Goal: Task Accomplishment & Management: Manage account settings

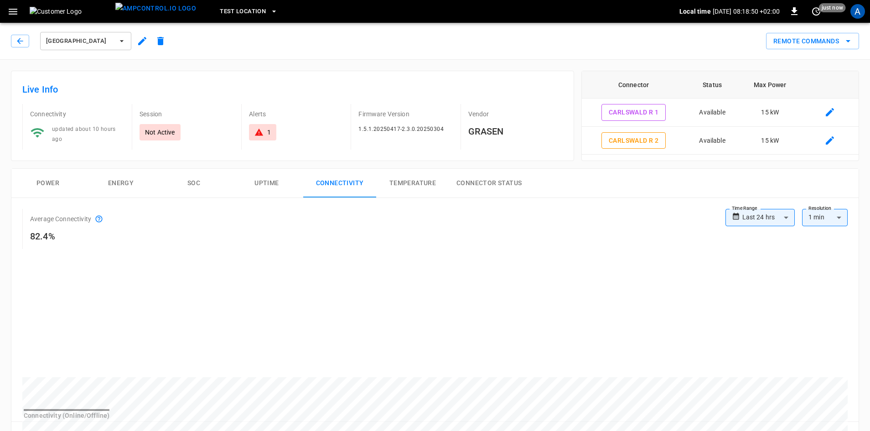
click at [19, 43] on icon "button" at bounding box center [20, 40] width 9 height 9
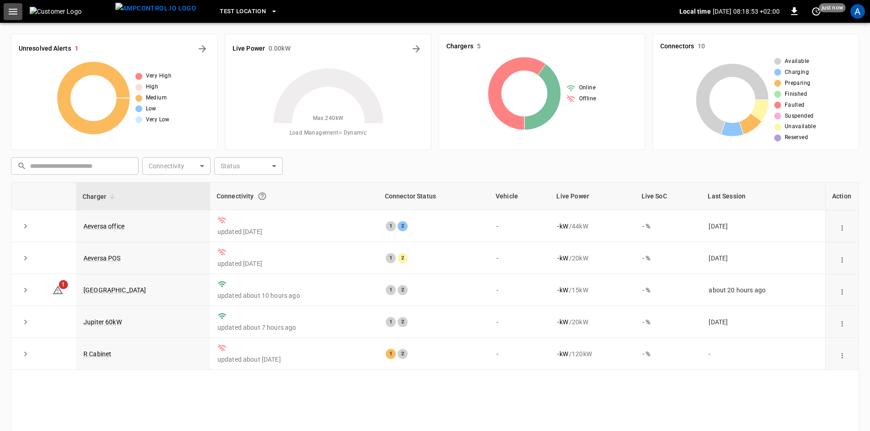
click at [11, 10] on icon "button" at bounding box center [12, 11] width 11 height 11
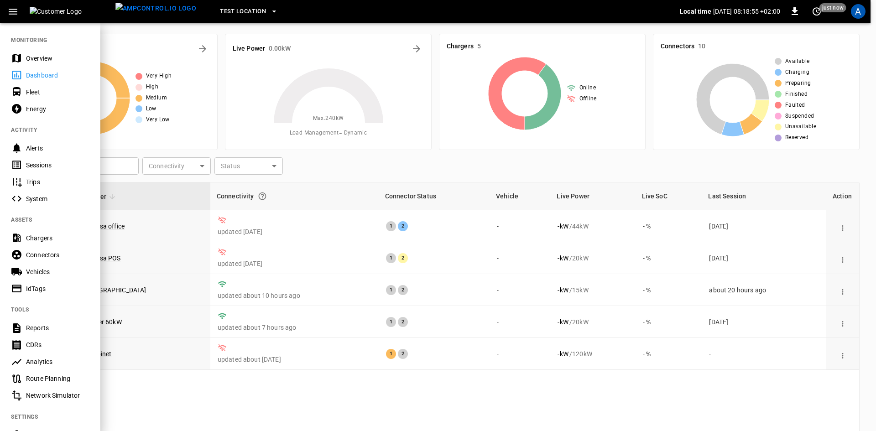
click at [149, 40] on div at bounding box center [438, 215] width 876 height 431
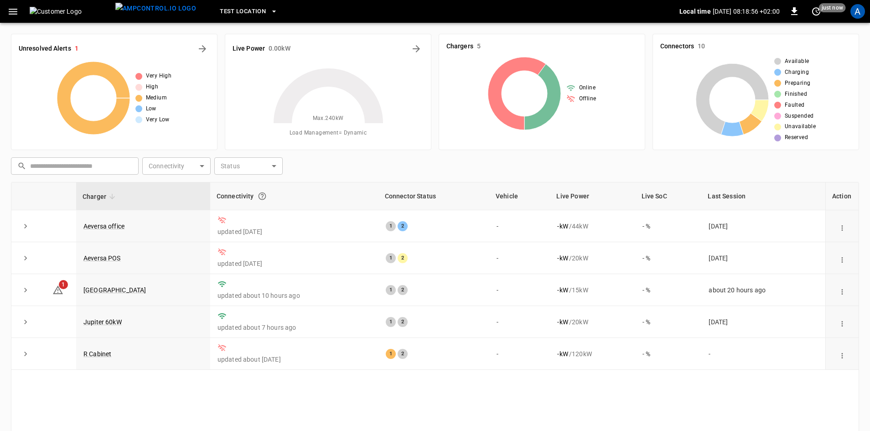
click at [853, 16] on div "A" at bounding box center [858, 11] width 15 height 15
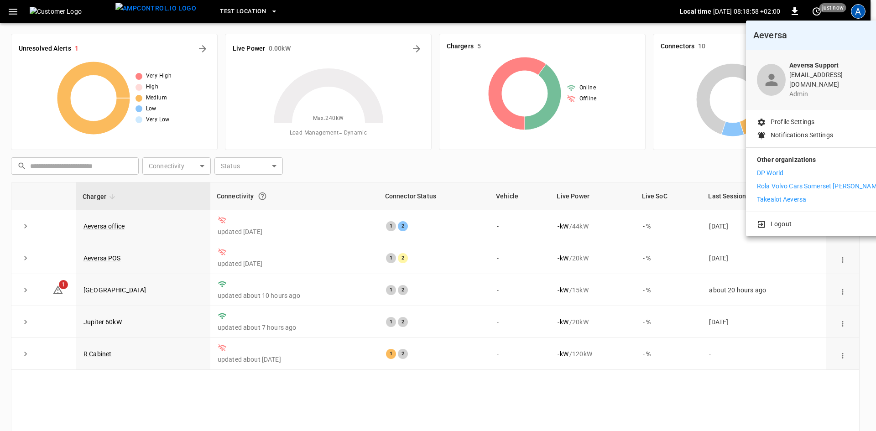
drag, startPoint x: 444, startPoint y: 123, endPoint x: 424, endPoint y: 109, distance: 24.2
click at [443, 122] on div at bounding box center [438, 215] width 876 height 431
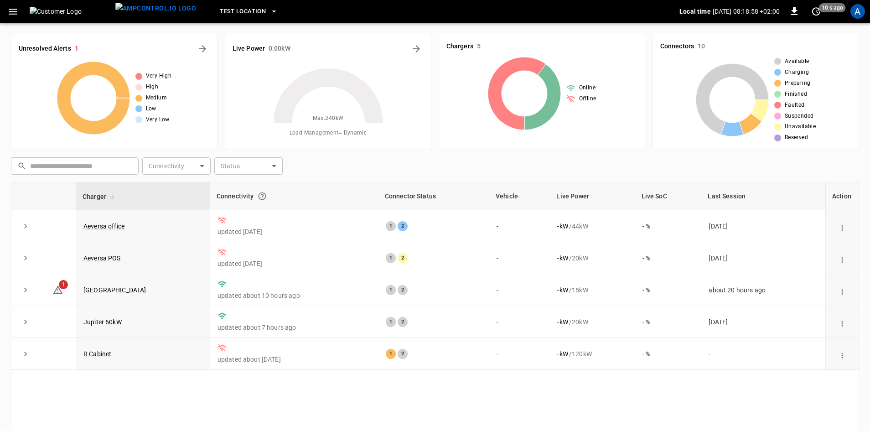
click at [270, 9] on icon "button" at bounding box center [274, 11] width 9 height 9
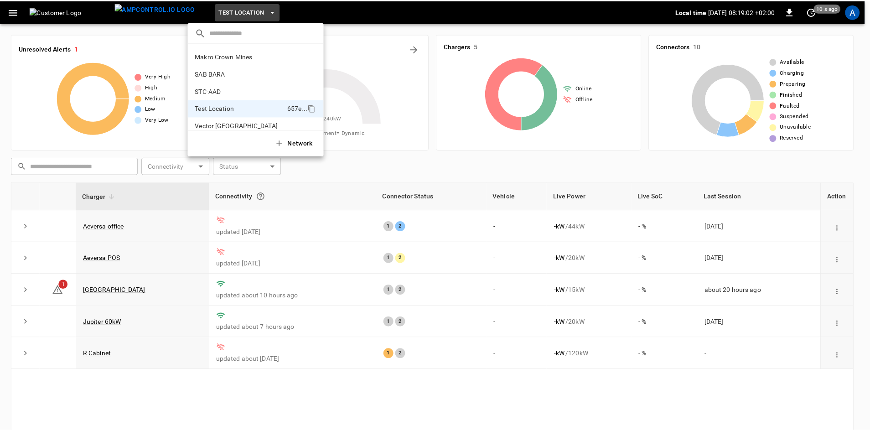
scroll to position [9, 0]
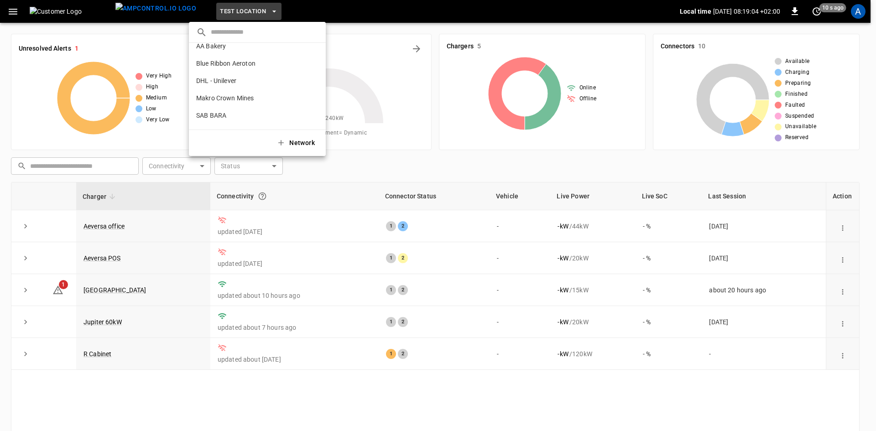
click at [219, 85] on p "DHL - Unilever" at bounding box center [216, 80] width 40 height 9
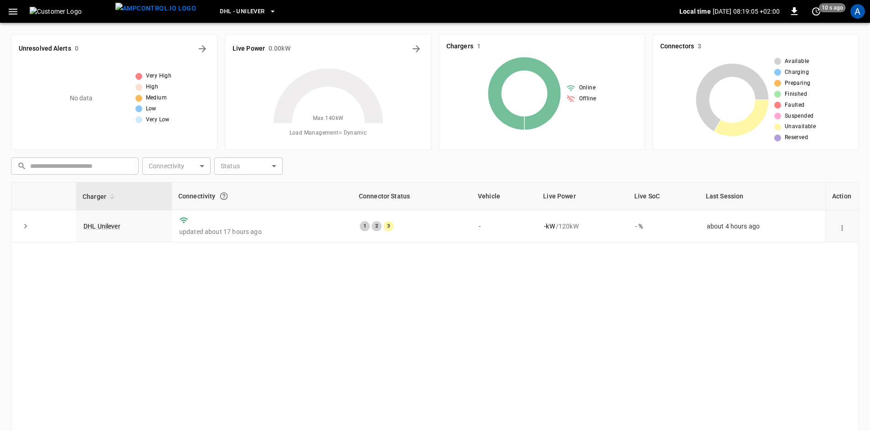
click at [112, 225] on link "DHL Unilever" at bounding box center [101, 226] width 37 height 7
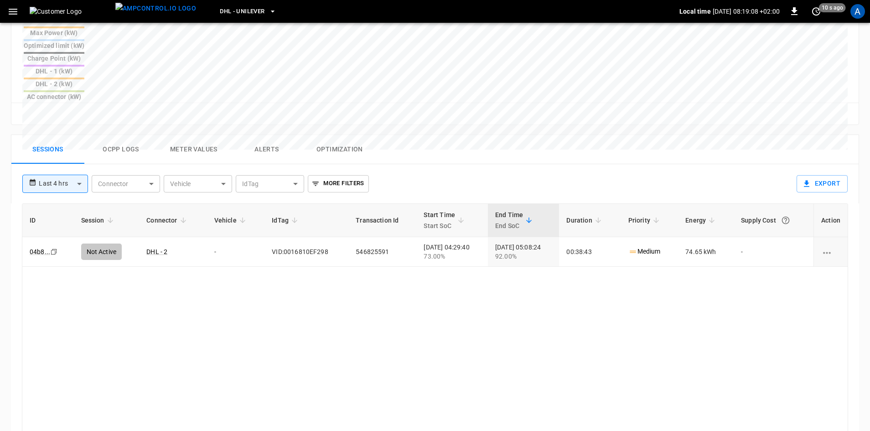
scroll to position [411, 0]
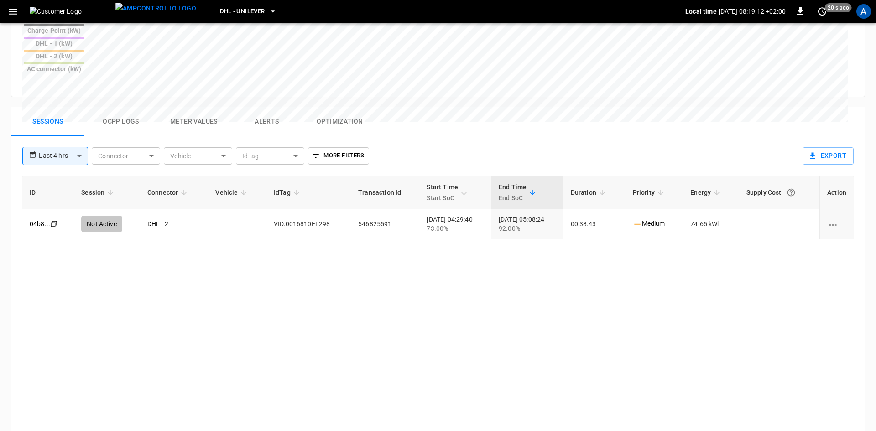
click at [68, 100] on body "**********" at bounding box center [438, 55] width 876 height 932
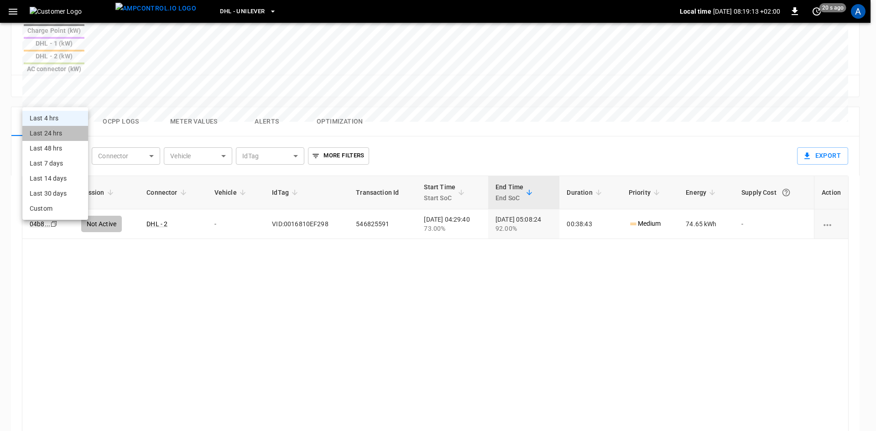
click at [59, 134] on li "Last 24 hrs" at bounding box center [55, 133] width 66 height 15
type input "**********"
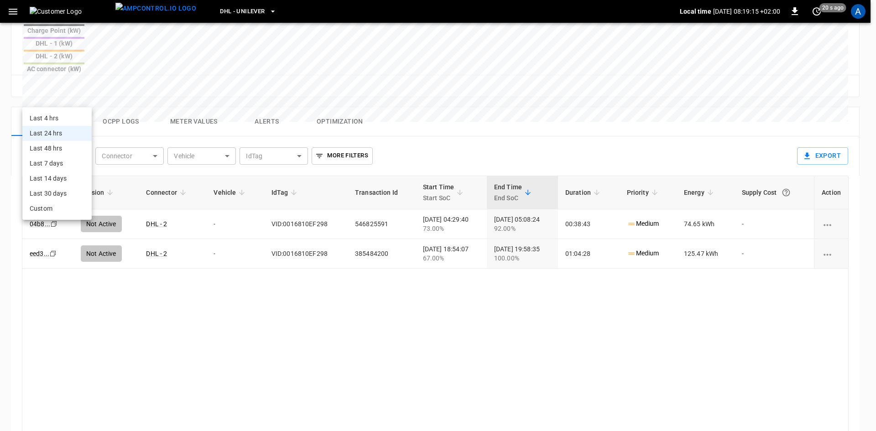
click at [72, 94] on body "**********" at bounding box center [438, 55] width 876 height 932
click at [49, 149] on li "Last 48 hrs" at bounding box center [56, 148] width 69 height 15
type input "**********"
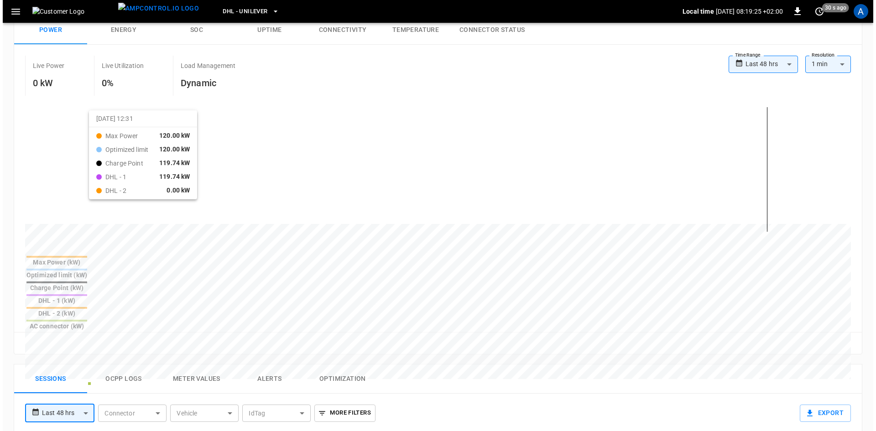
scroll to position [137, 0]
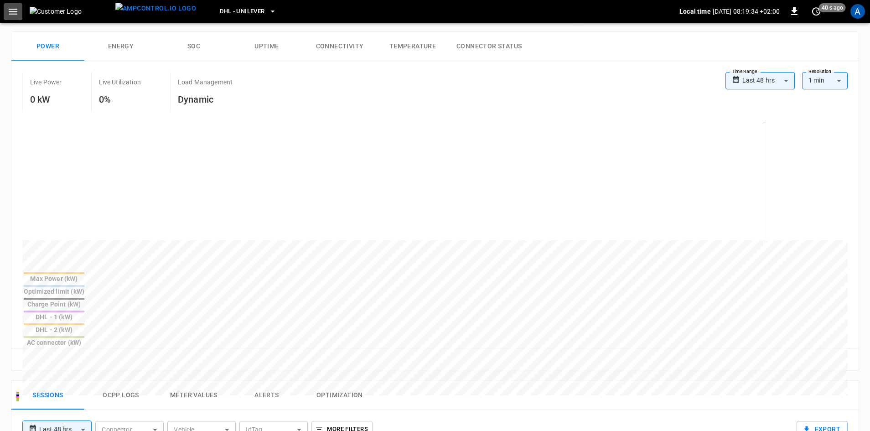
click at [16, 14] on icon "button" at bounding box center [13, 12] width 9 height 6
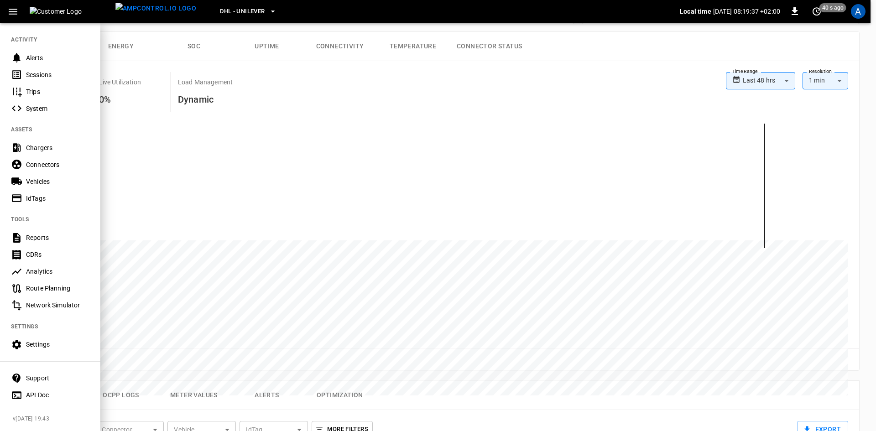
scroll to position [96, 0]
click at [38, 341] on div "Settings" at bounding box center [57, 344] width 63 height 9
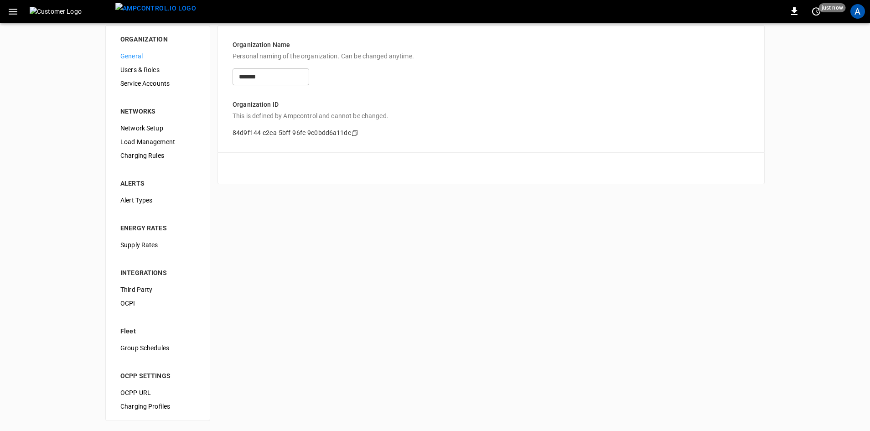
scroll to position [10, 0]
click at [141, 68] on span "Users & Roles" at bounding box center [157, 69] width 75 height 10
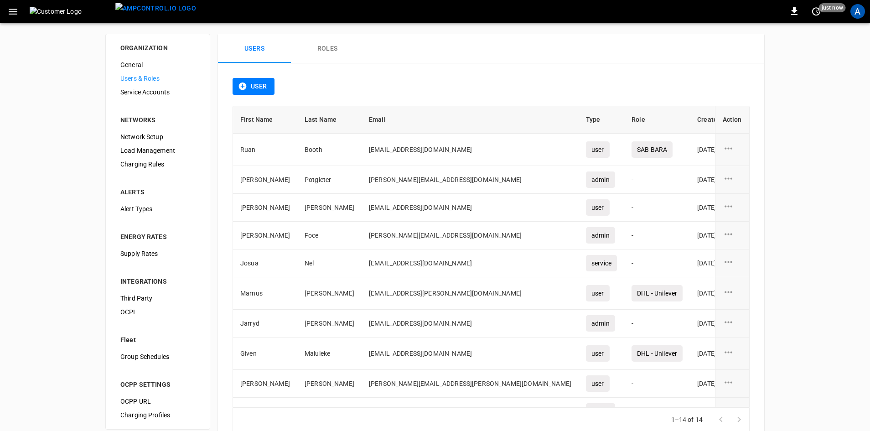
click at [332, 47] on button "Roles" at bounding box center [327, 48] width 73 height 29
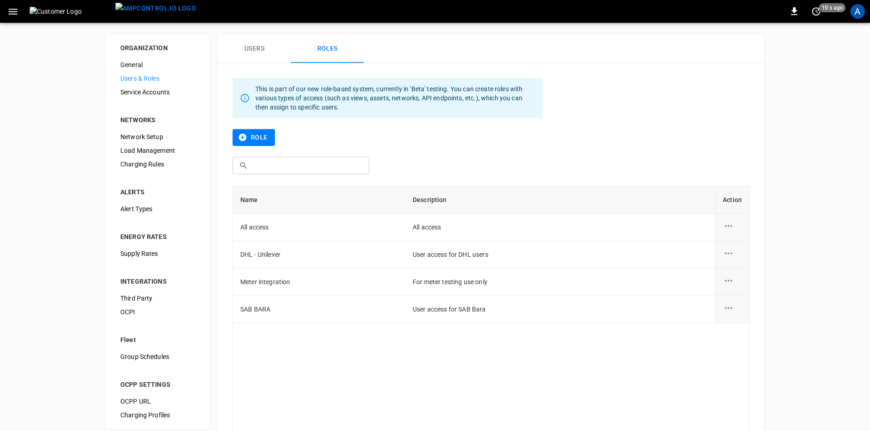
click at [731, 253] on icon "role action options" at bounding box center [728, 253] width 11 height 11
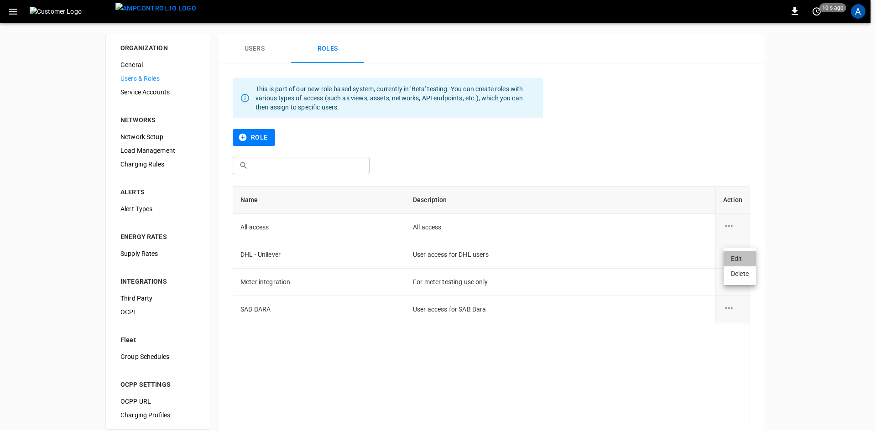
click at [737, 258] on li "Edit" at bounding box center [740, 258] width 32 height 15
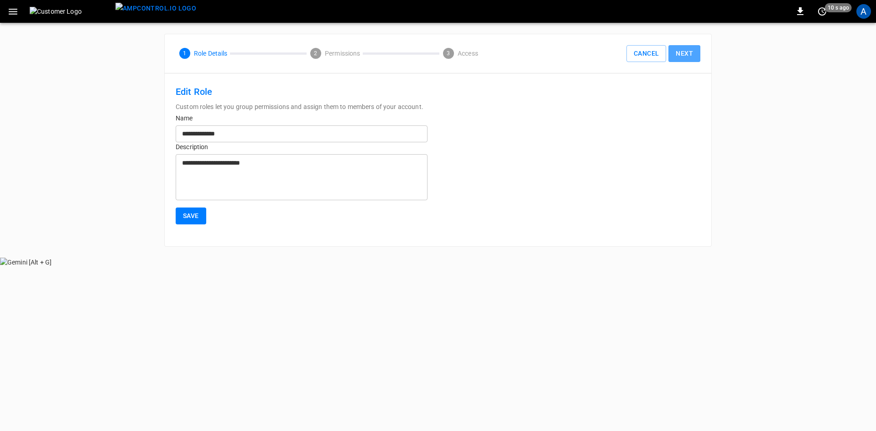
click at [687, 54] on button "Next" at bounding box center [684, 53] width 32 height 17
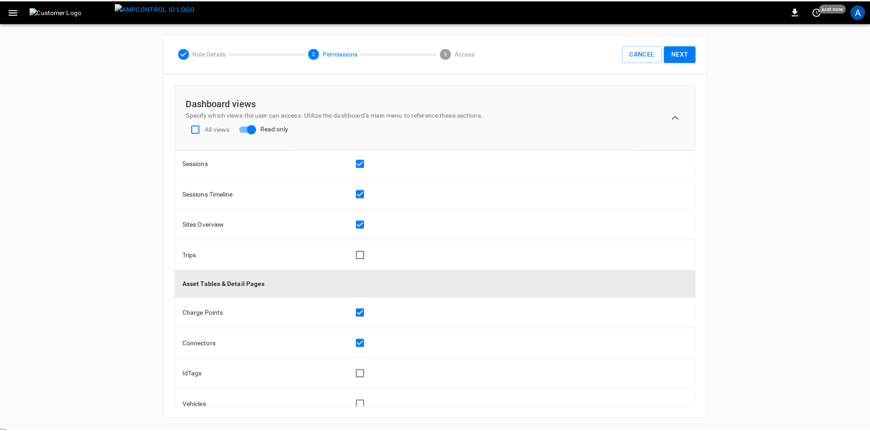
scroll to position [319, 0]
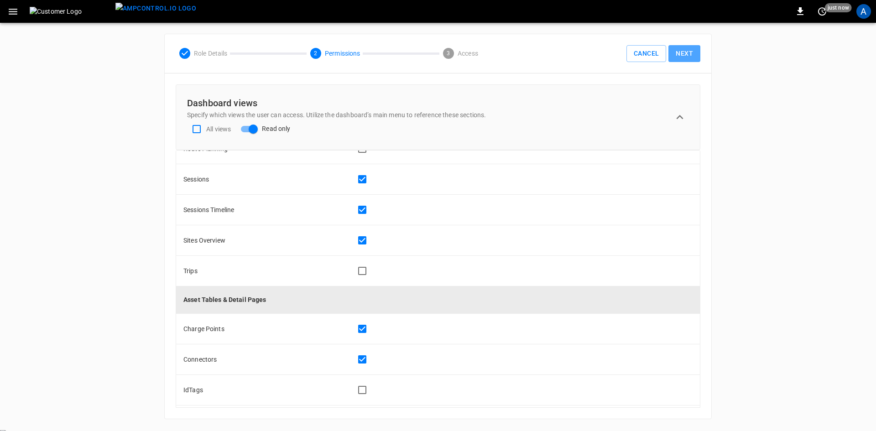
click at [684, 57] on button "Next" at bounding box center [684, 53] width 32 height 17
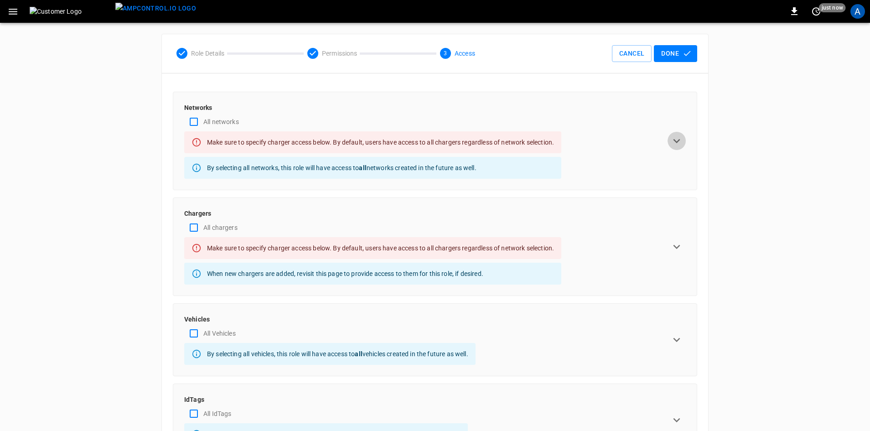
click at [676, 141] on icon "expand row" at bounding box center [677, 141] width 7 height 4
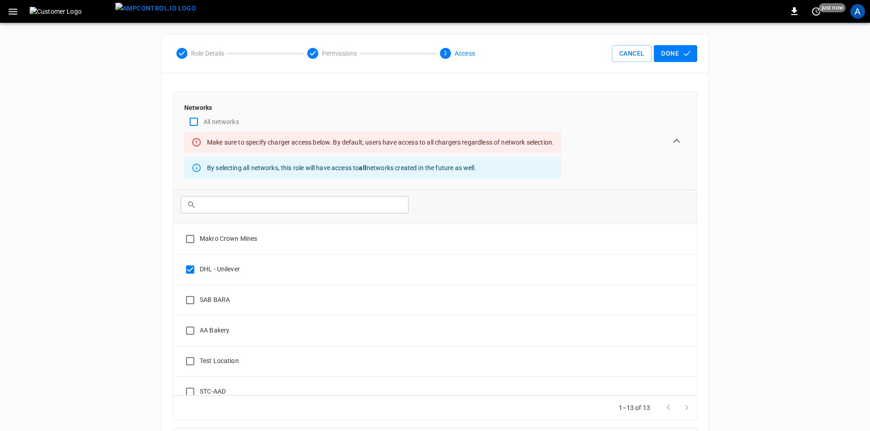
click at [676, 142] on icon "expand row" at bounding box center [677, 141] width 14 height 14
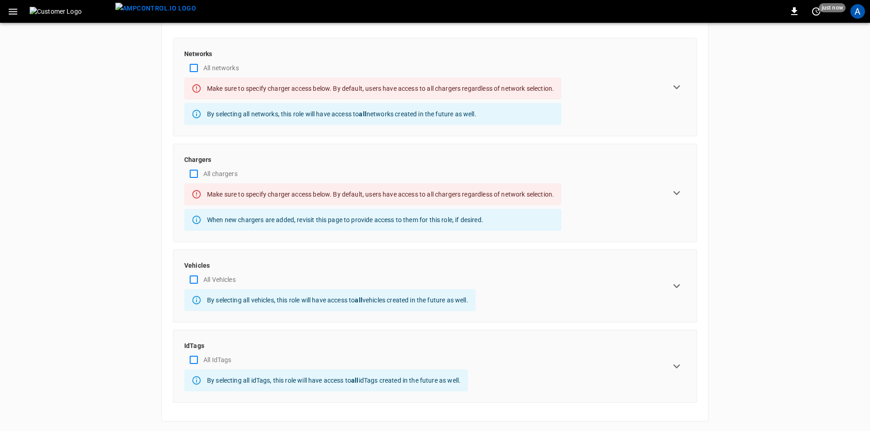
scroll to position [55, 0]
click at [678, 190] on icon "expand row" at bounding box center [677, 192] width 14 height 14
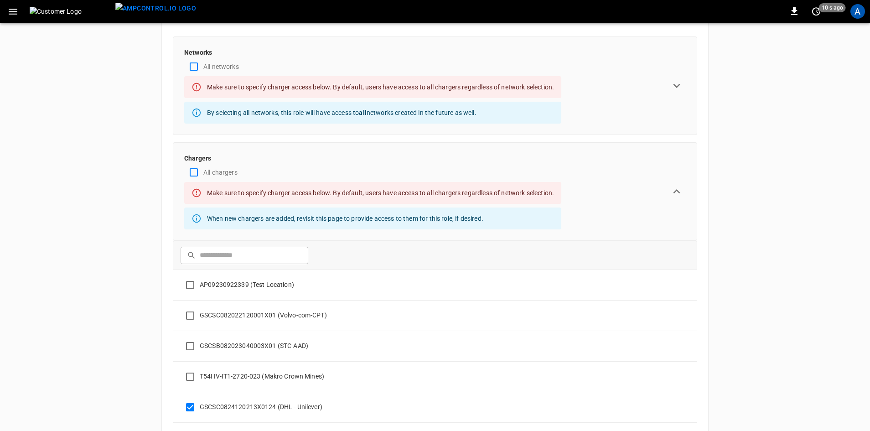
click at [678, 190] on icon "expand row" at bounding box center [677, 192] width 14 height 14
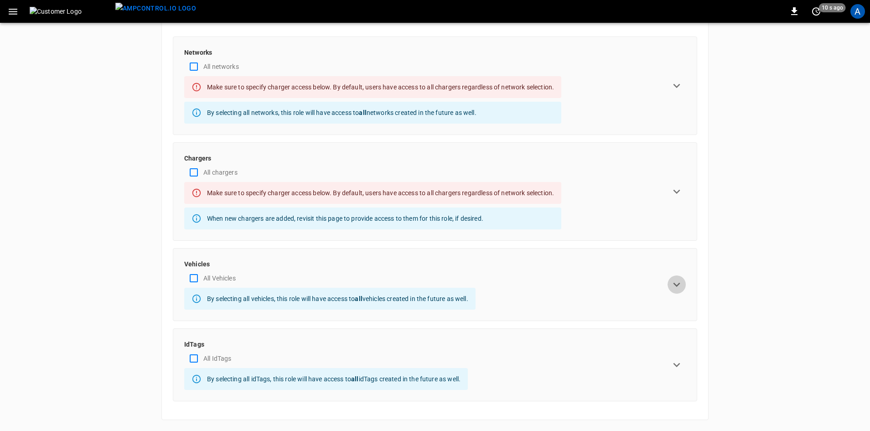
click at [678, 286] on icon "expand row" at bounding box center [677, 285] width 14 height 14
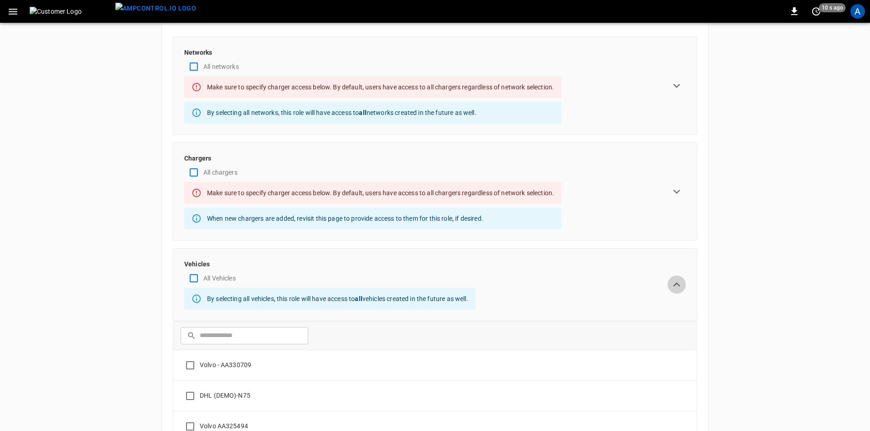
click at [678, 286] on icon "expand row" at bounding box center [677, 285] width 14 height 14
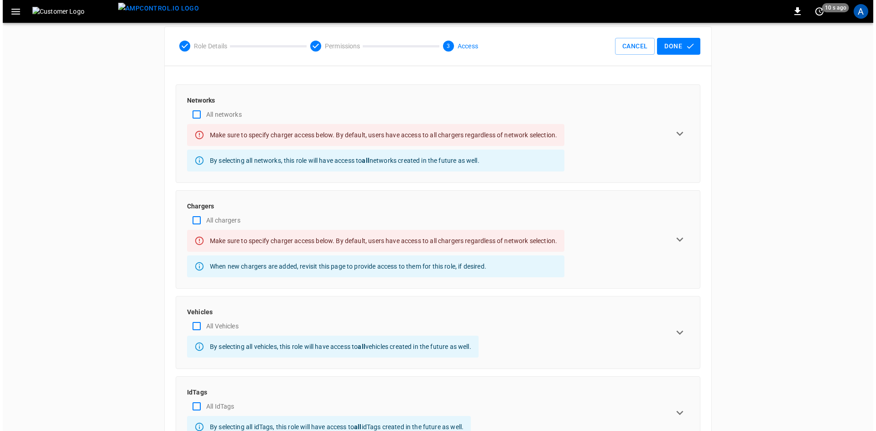
scroll to position [0, 0]
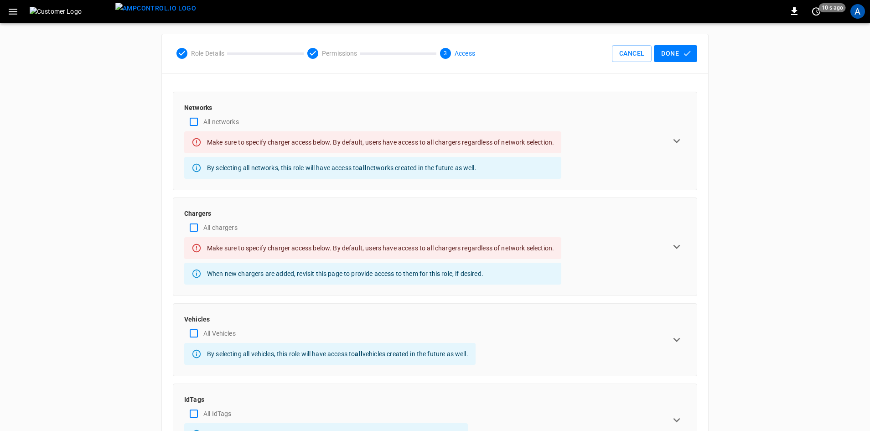
click at [677, 57] on button "Done" at bounding box center [675, 53] width 43 height 17
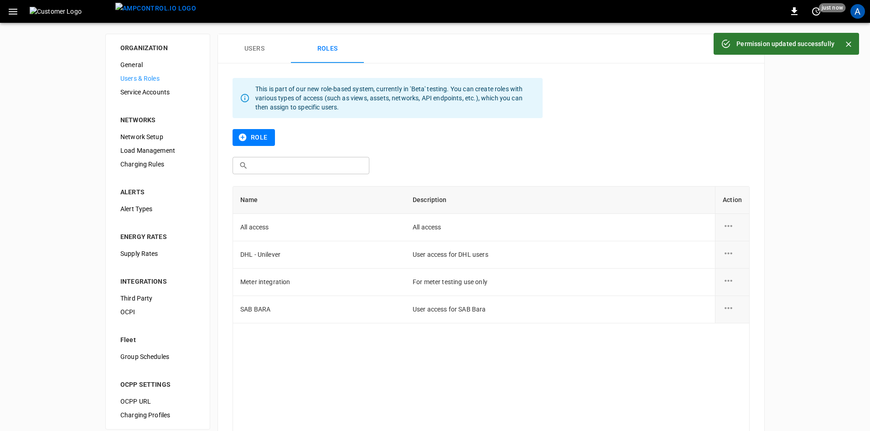
click at [17, 13] on icon "button" at bounding box center [12, 11] width 11 height 11
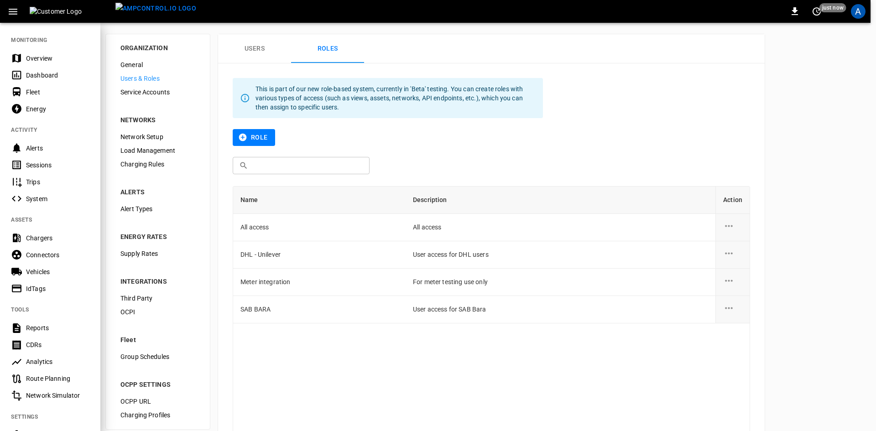
click at [39, 71] on div "Dashboard" at bounding box center [57, 75] width 63 height 9
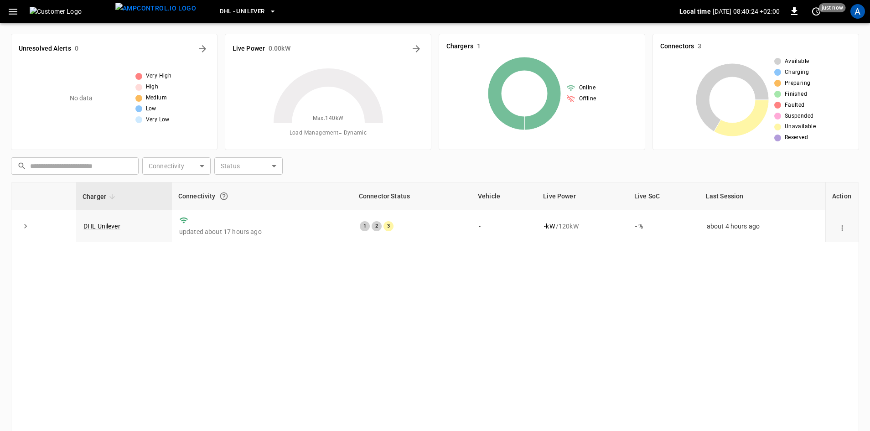
click at [240, 13] on button "DHL - Unilever" at bounding box center [248, 12] width 64 height 18
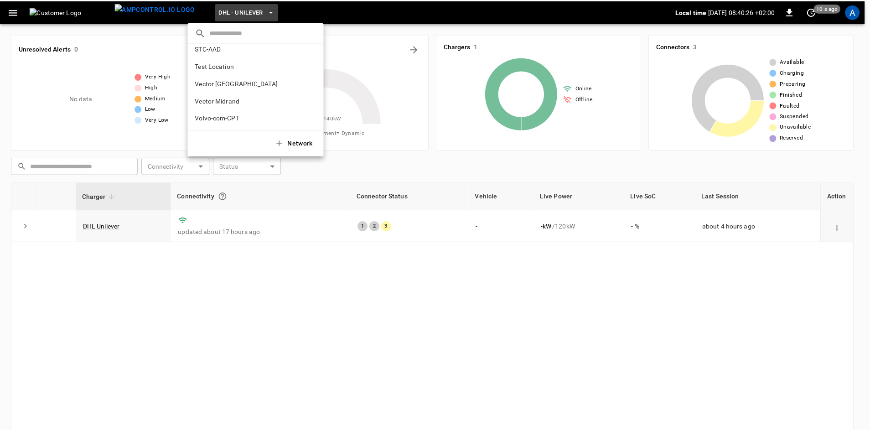
scroll to position [78, 0]
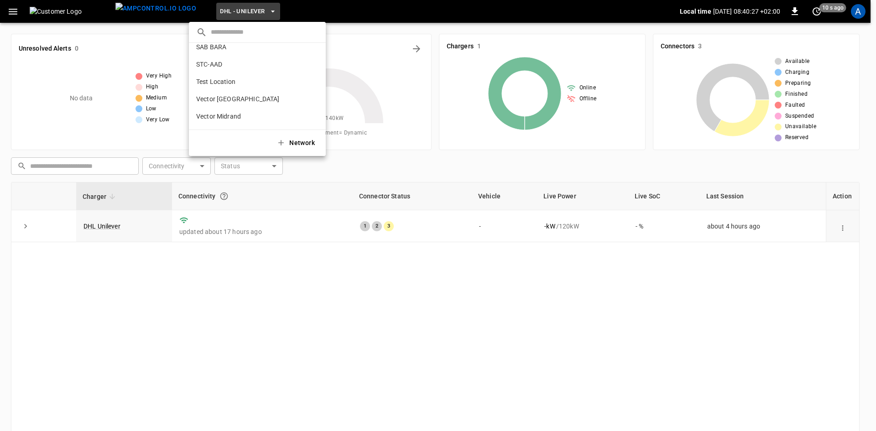
click at [224, 85] on p "Test Location" at bounding box center [215, 81] width 39 height 9
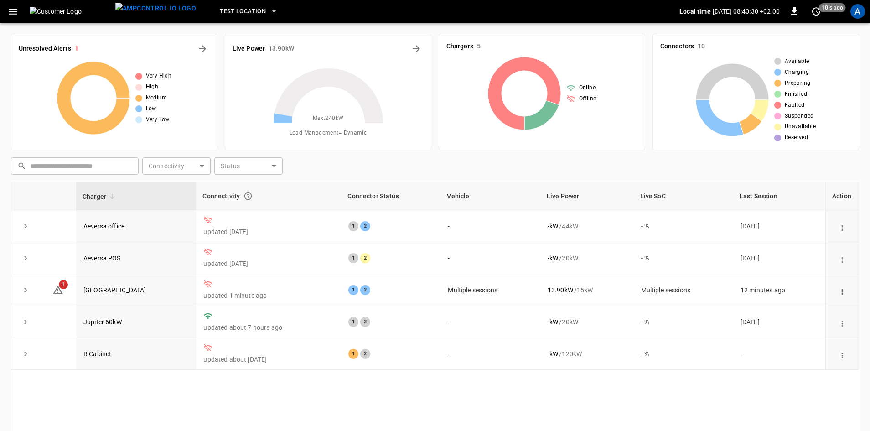
click at [125, 293] on link "[GEOGRAPHIC_DATA]" at bounding box center [114, 289] width 63 height 7
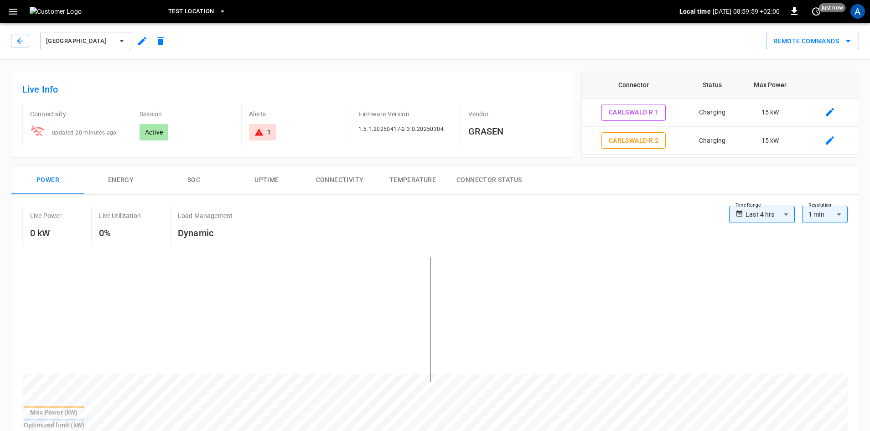
click at [855, 9] on div "A" at bounding box center [858, 11] width 15 height 15
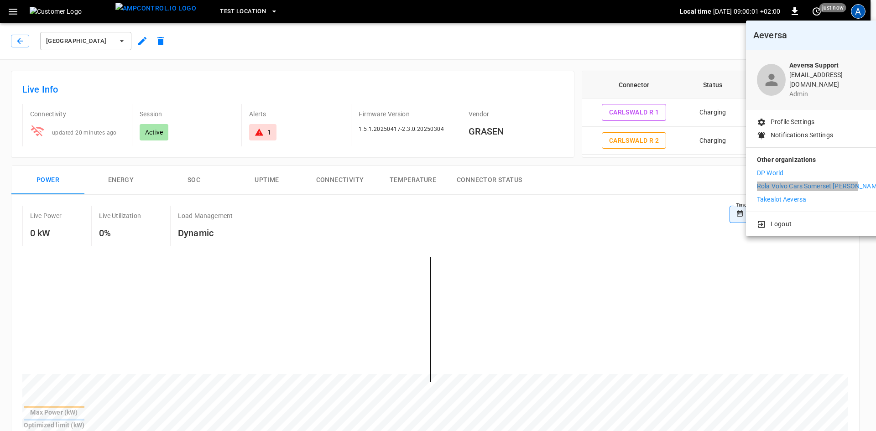
click at [772, 182] on p "Rola Volvo Cars Somerset [PERSON_NAME]" at bounding box center [819, 187] width 125 height 10
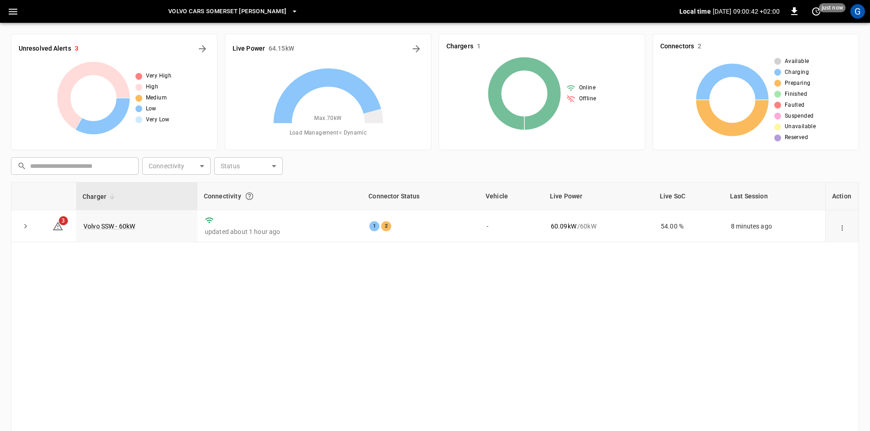
click at [116, 223] on link "Volvo SSW - 60kW" at bounding box center [109, 226] width 52 height 7
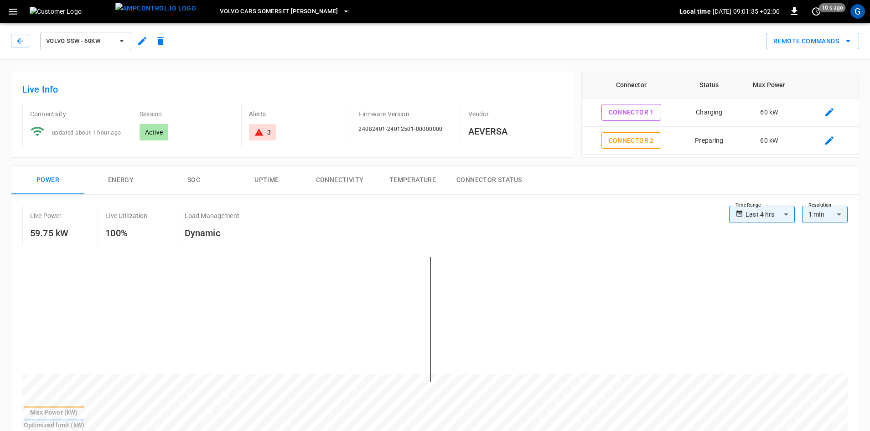
click at [261, 135] on icon at bounding box center [259, 132] width 8 height 7
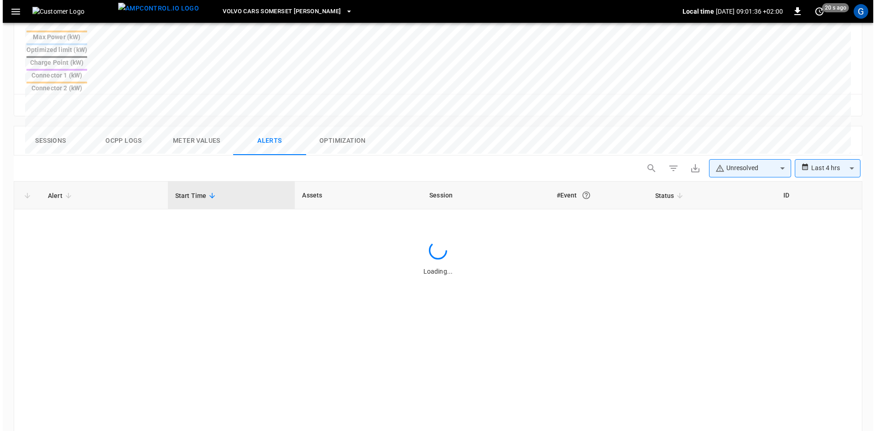
scroll to position [433, 0]
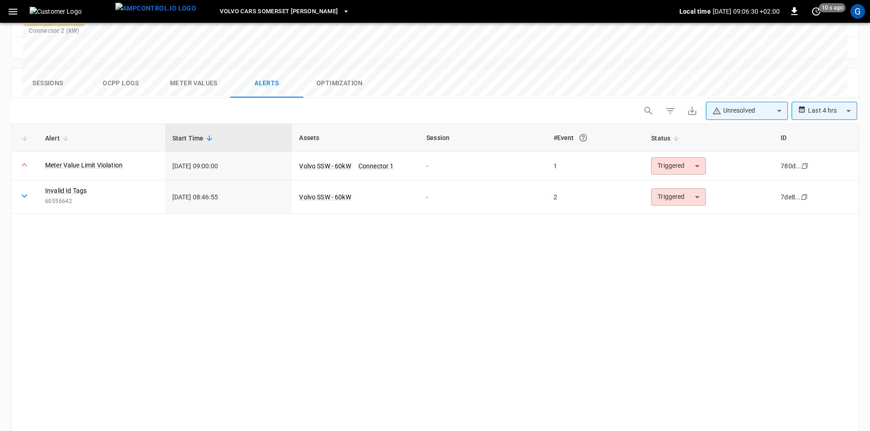
click at [12, 13] on icon "button" at bounding box center [12, 11] width 11 height 11
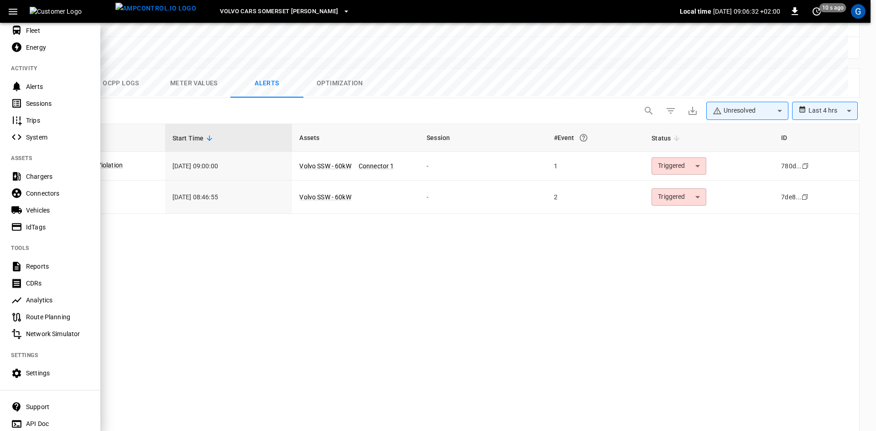
scroll to position [96, 0]
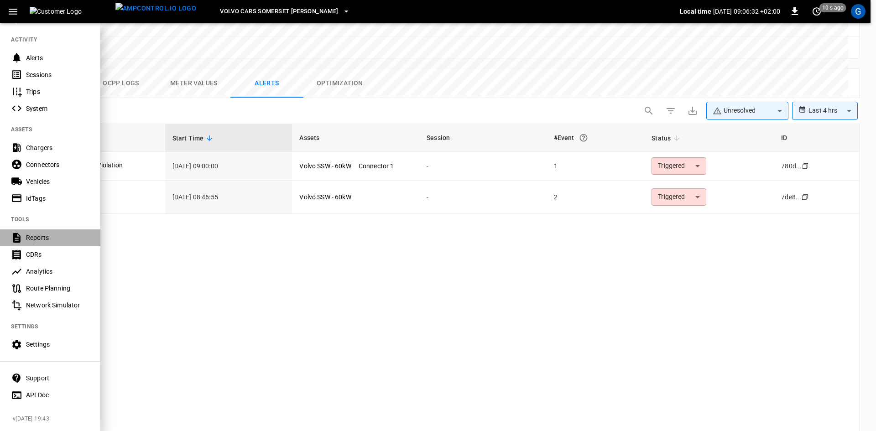
click at [44, 235] on div "Reports" at bounding box center [57, 237] width 63 height 9
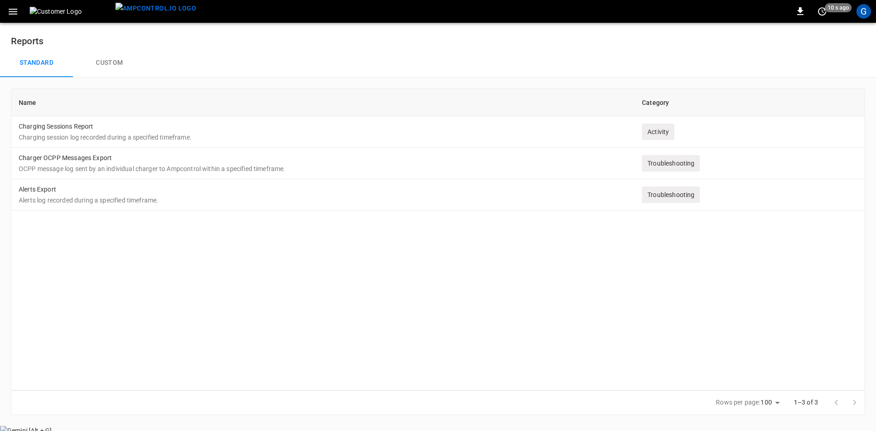
click at [108, 58] on button "Custom" at bounding box center [109, 62] width 73 height 29
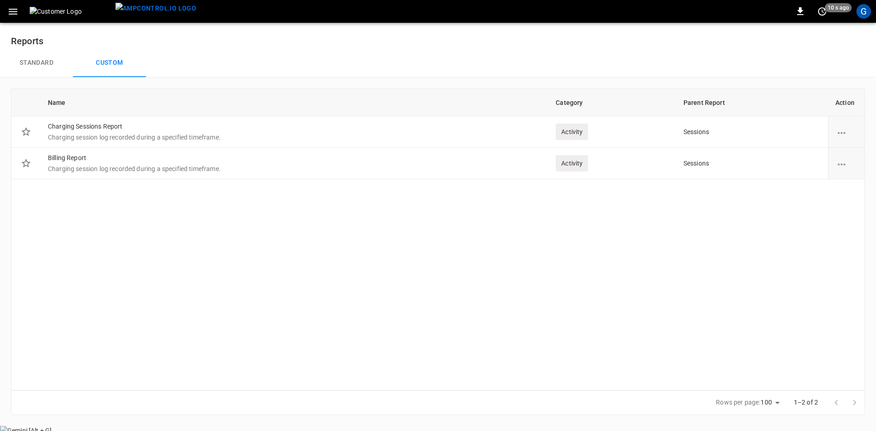
click at [8, 14] on icon "button" at bounding box center [12, 11] width 11 height 11
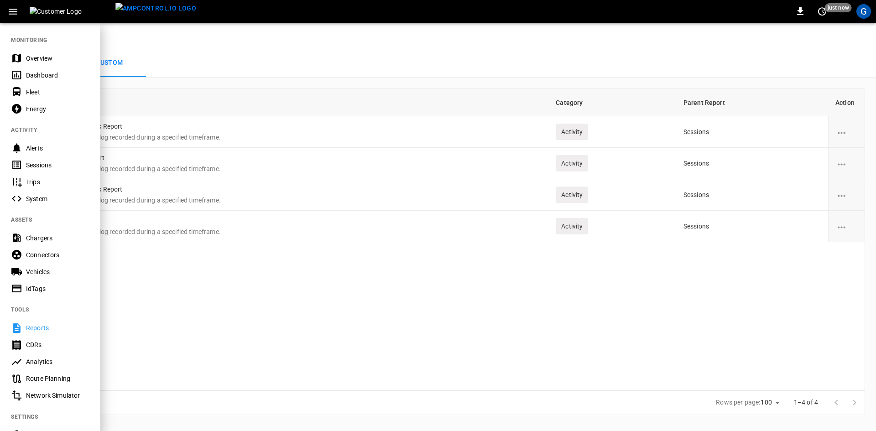
click at [176, 53] on div at bounding box center [438, 215] width 876 height 431
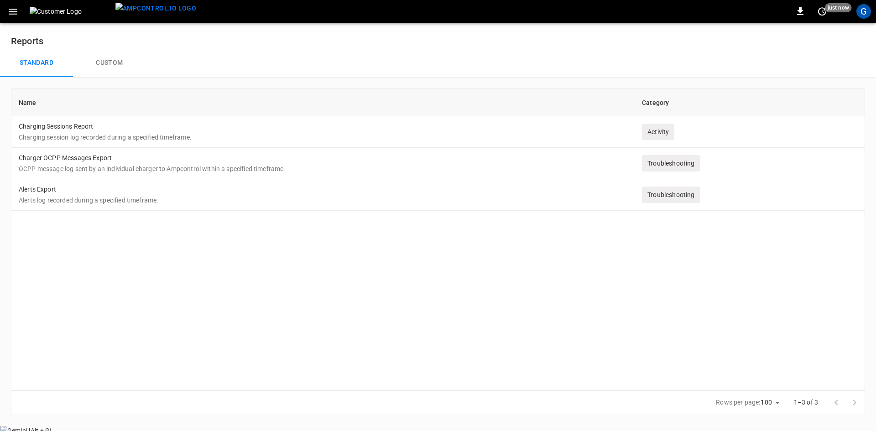
click at [100, 69] on button "Custom" at bounding box center [109, 62] width 73 height 29
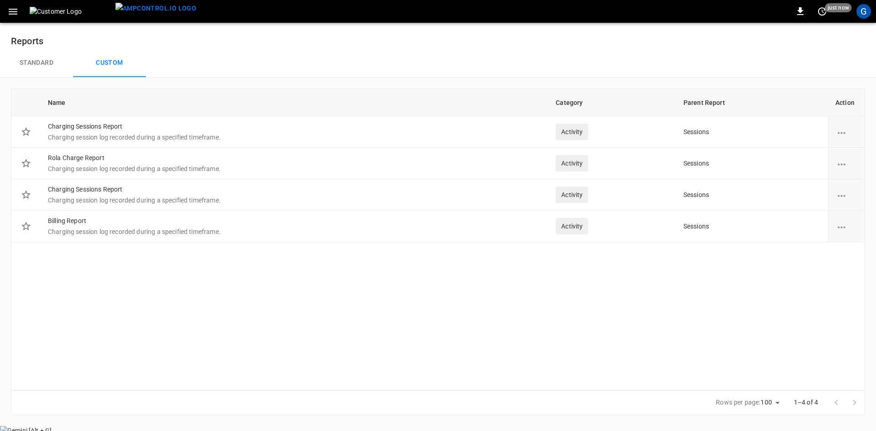
click at [11, 16] on icon "button" at bounding box center [12, 11] width 11 height 11
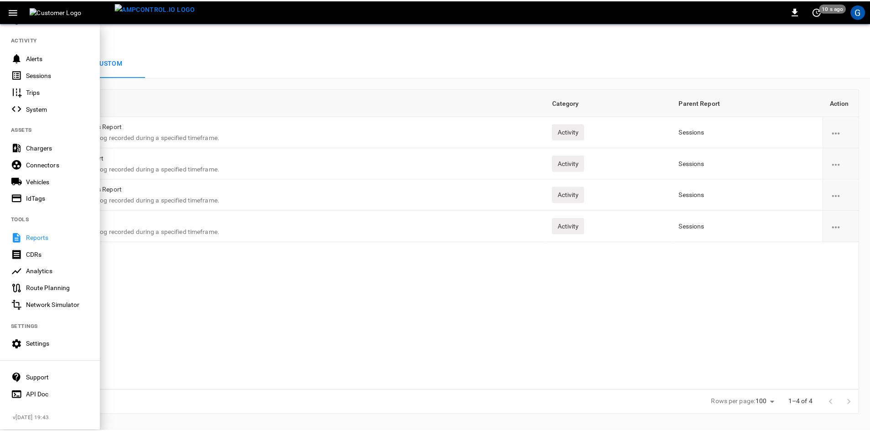
scroll to position [96, 0]
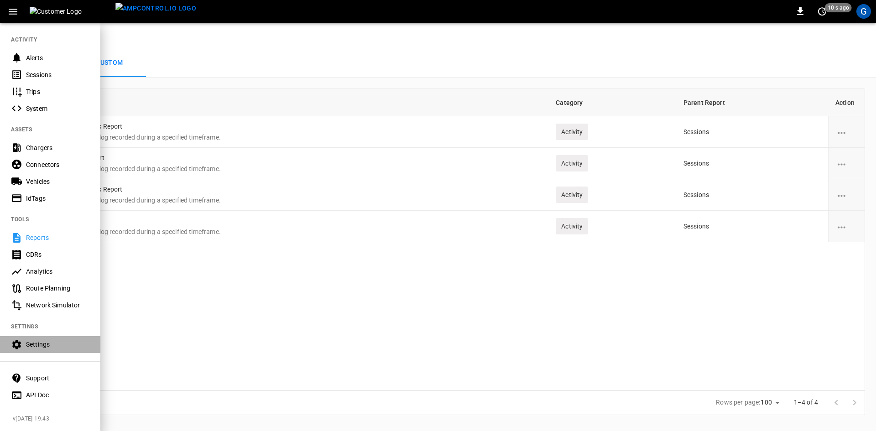
click at [32, 340] on div "Settings" at bounding box center [57, 344] width 63 height 9
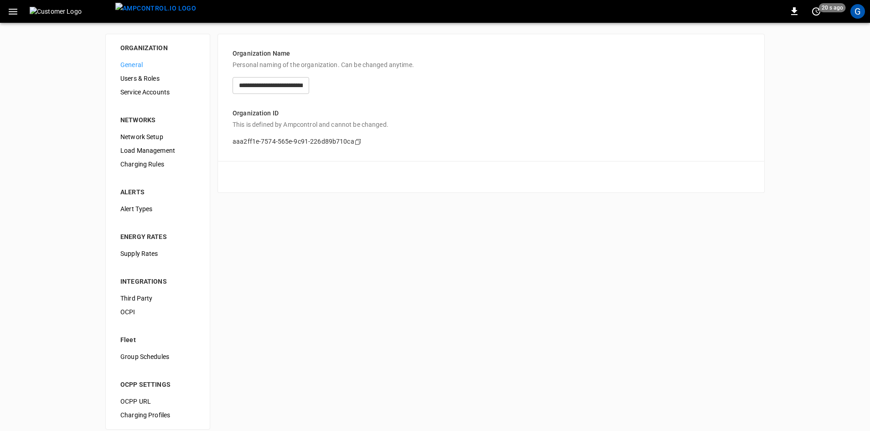
click at [150, 80] on span "Users & Roles" at bounding box center [157, 79] width 75 height 10
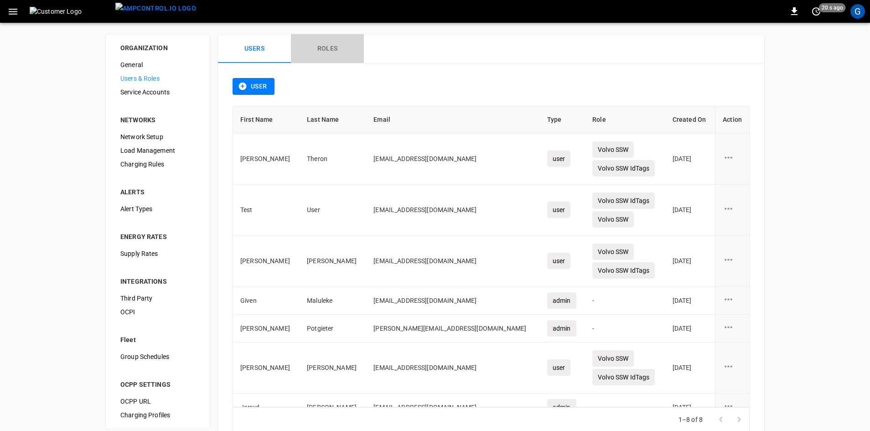
click at [327, 52] on button "Roles" at bounding box center [327, 48] width 73 height 29
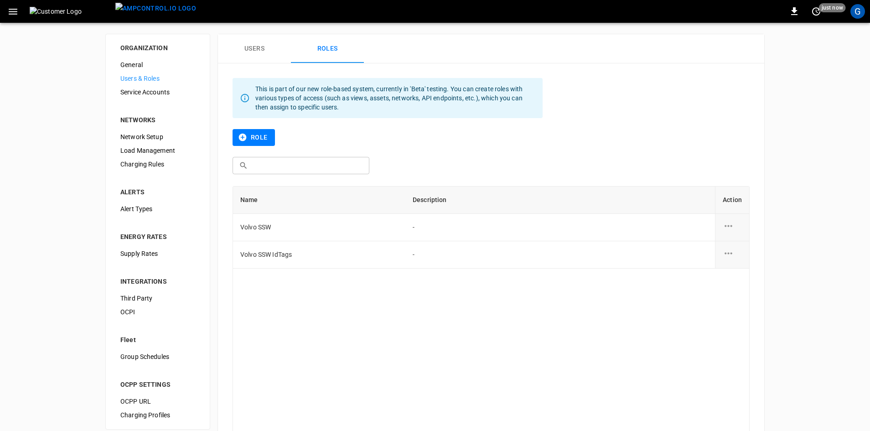
click at [727, 225] on icon "role action options" at bounding box center [728, 225] width 11 height 11
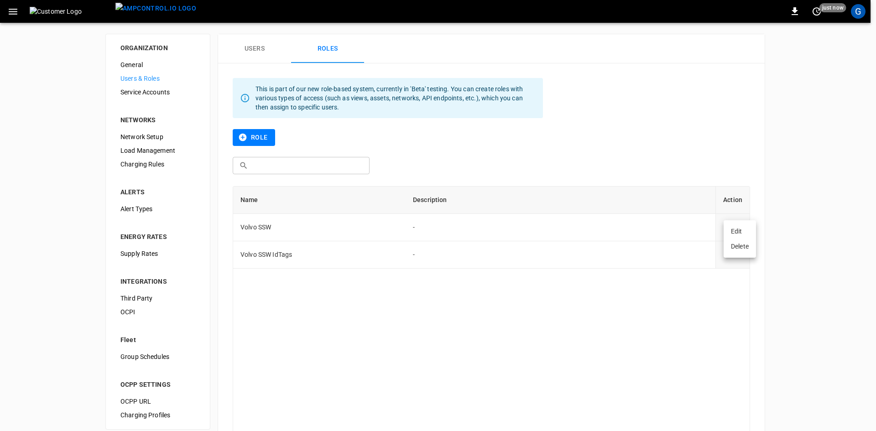
click at [734, 229] on li "Edit" at bounding box center [740, 231] width 32 height 15
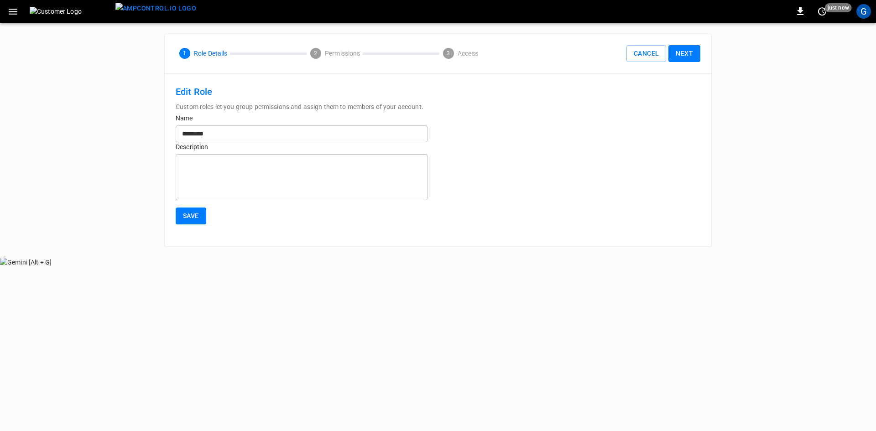
click at [686, 50] on button "Next" at bounding box center [684, 53] width 32 height 17
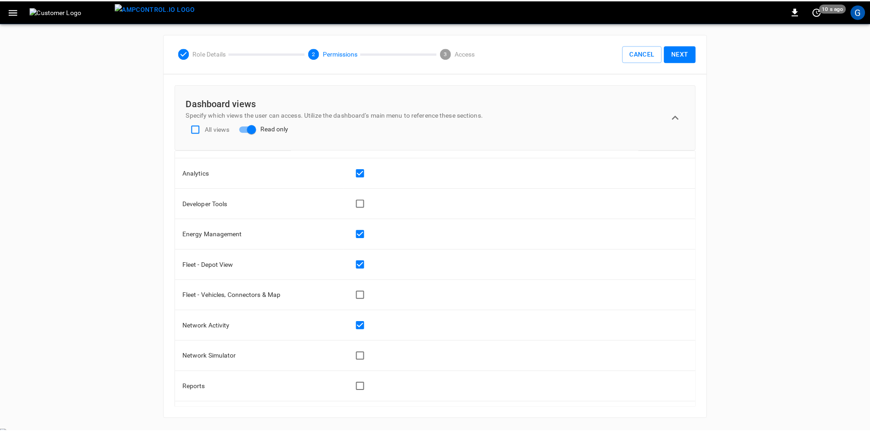
scroll to position [46, 0]
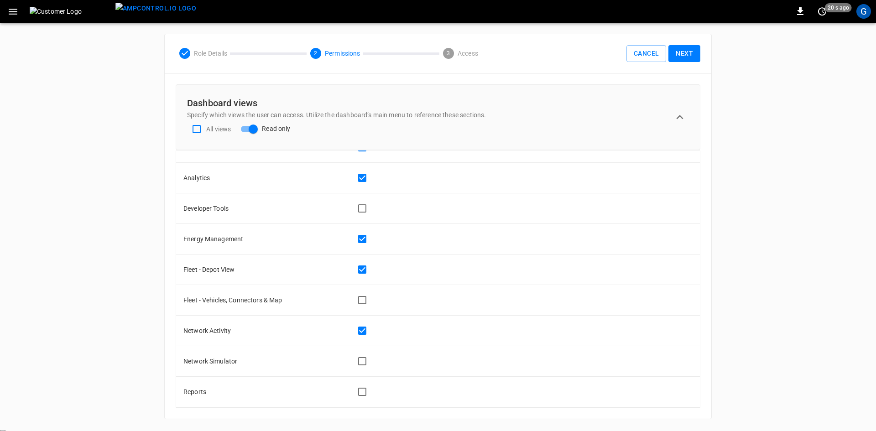
click at [695, 54] on button "Next" at bounding box center [684, 53] width 32 height 17
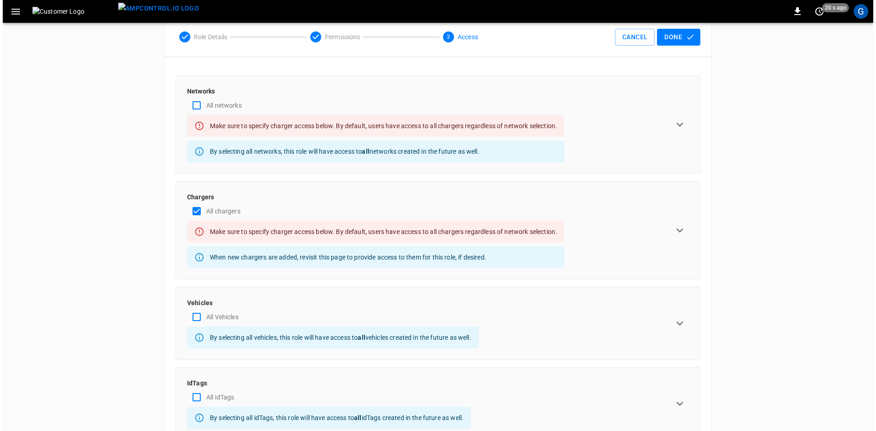
scroll to position [0, 0]
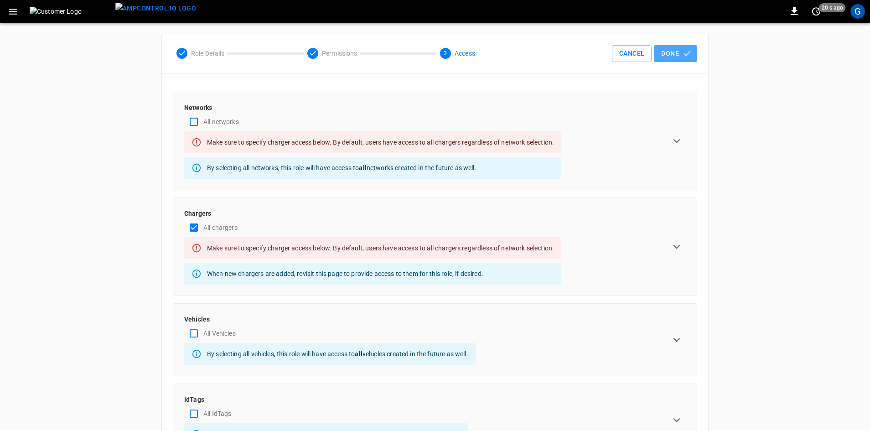
click at [679, 57] on button "Done" at bounding box center [675, 53] width 43 height 17
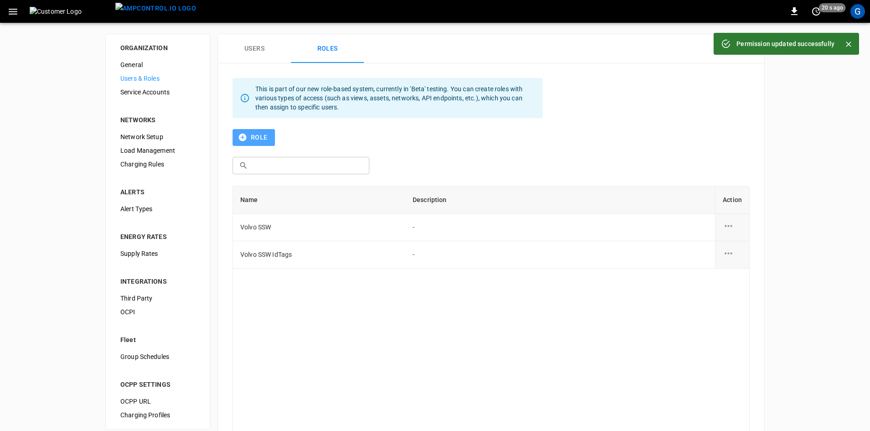
click at [243, 140] on icon "button" at bounding box center [243, 138] width 8 height 8
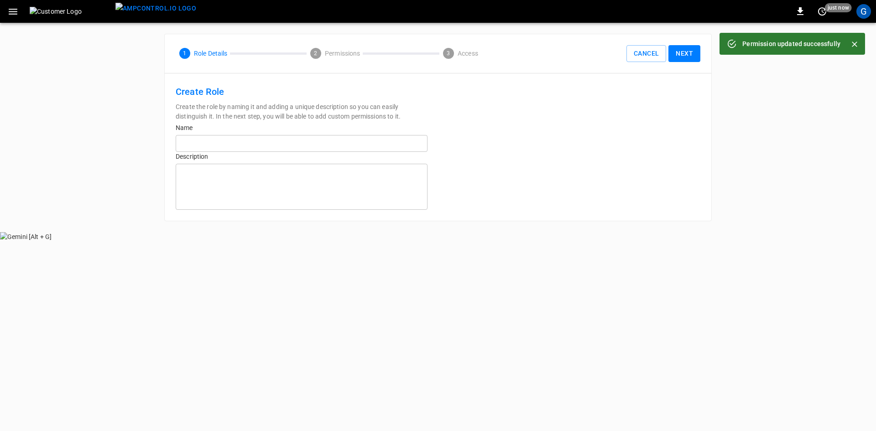
click at [228, 147] on input "text" at bounding box center [302, 143] width 252 height 17
type input "**********"
click at [205, 178] on textarea at bounding box center [301, 187] width 239 height 38
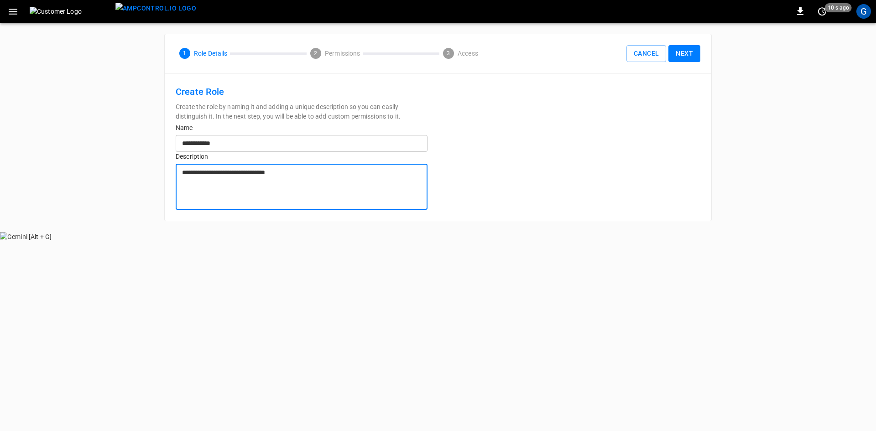
type textarea "**********"
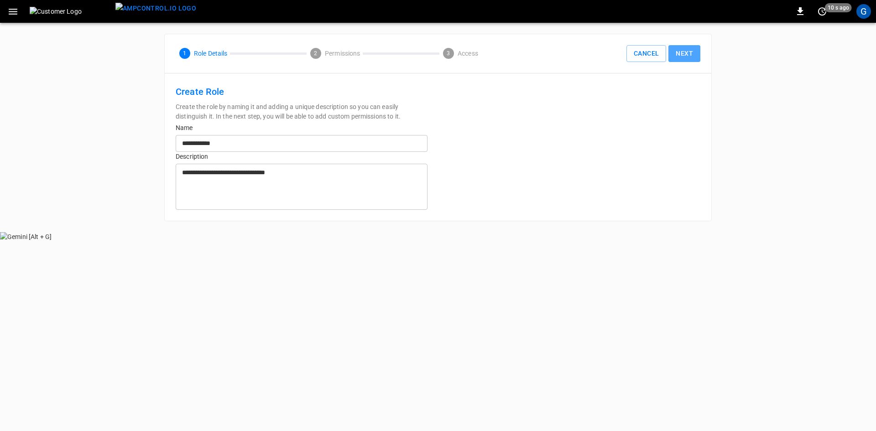
click at [689, 56] on button "Next" at bounding box center [684, 53] width 32 height 17
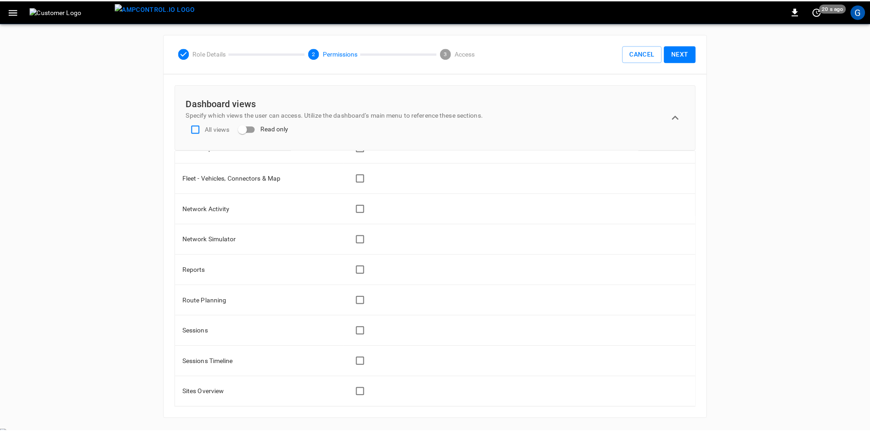
scroll to position [182, 0]
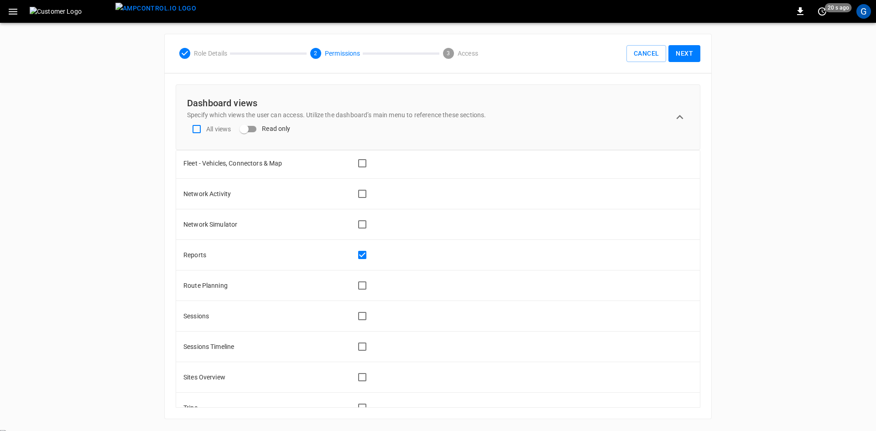
click at [686, 57] on button "Next" at bounding box center [684, 53] width 32 height 17
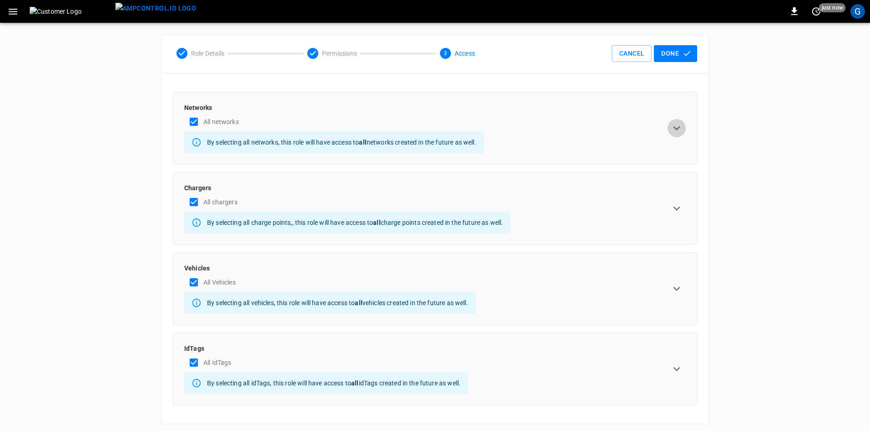
click at [678, 128] on icon "expand row" at bounding box center [677, 128] width 7 height 4
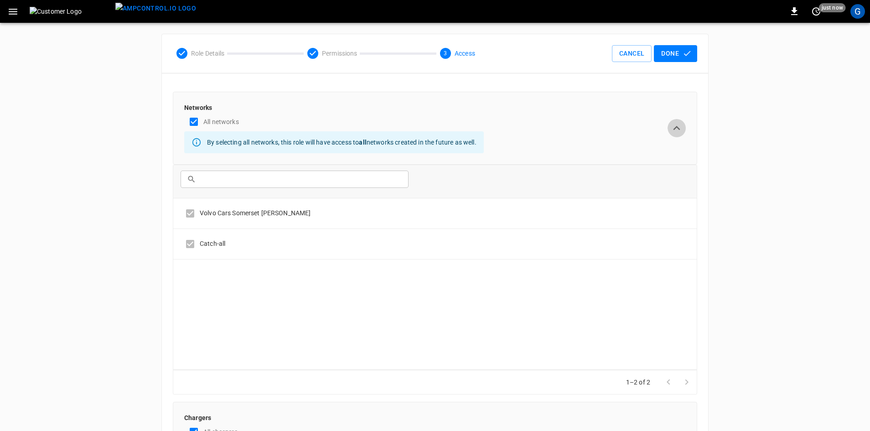
click at [678, 128] on icon "expand row" at bounding box center [677, 128] width 7 height 4
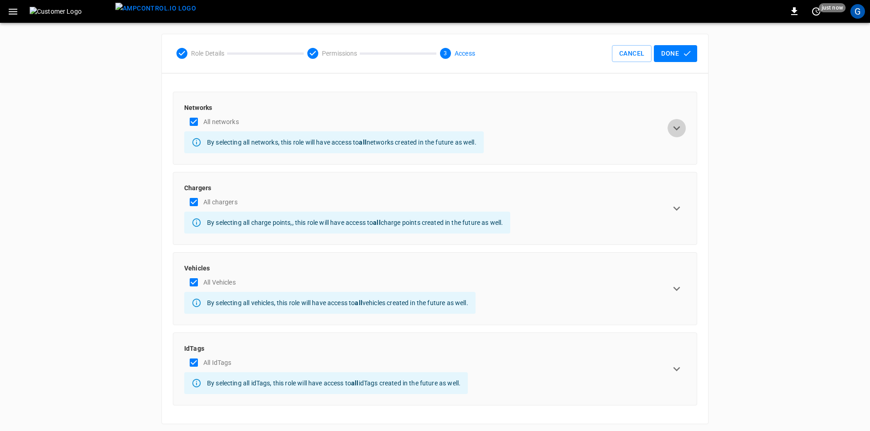
click at [675, 128] on icon "expand row" at bounding box center [677, 128] width 7 height 4
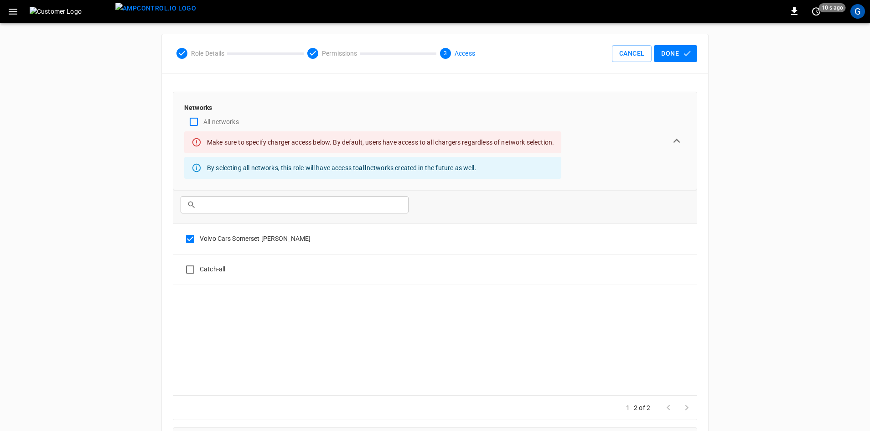
click at [680, 139] on icon "expand row" at bounding box center [677, 141] width 14 height 14
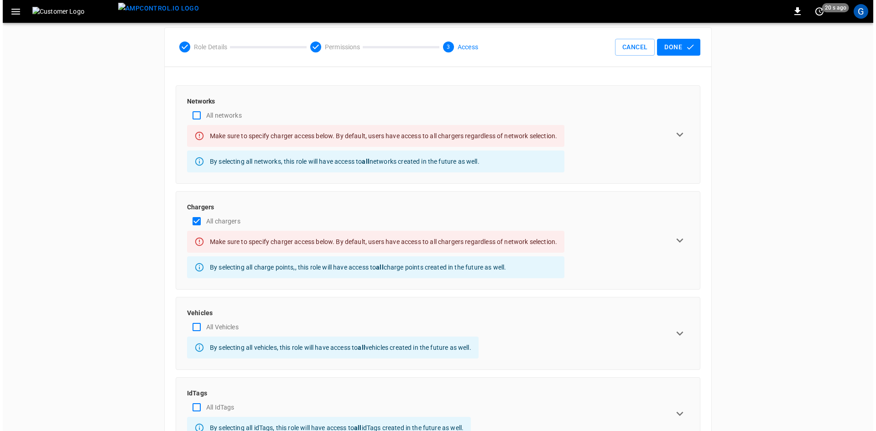
scroll to position [0, 0]
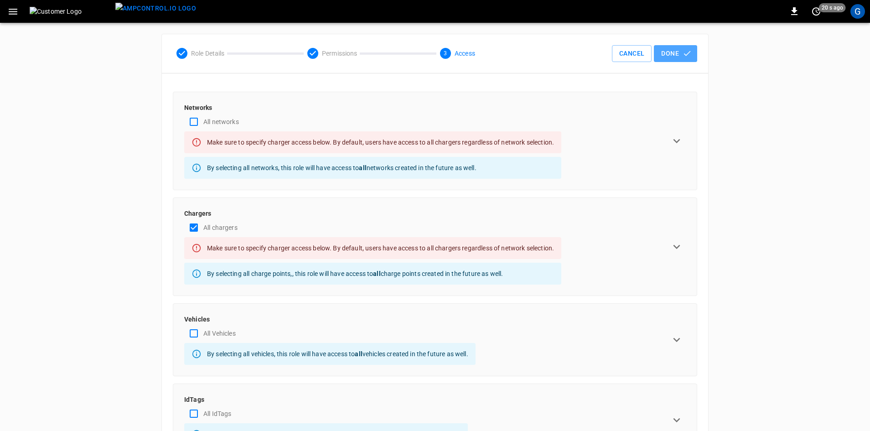
click at [672, 54] on button "Done" at bounding box center [675, 53] width 43 height 17
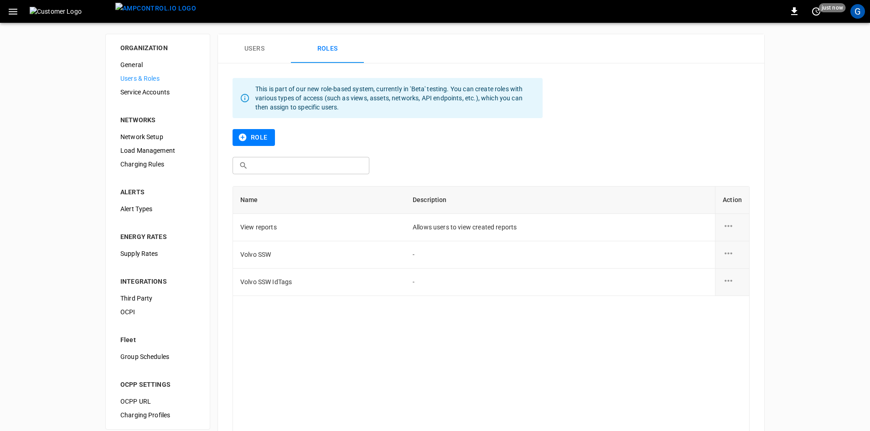
click at [727, 282] on icon "role action options" at bounding box center [728, 280] width 11 height 11
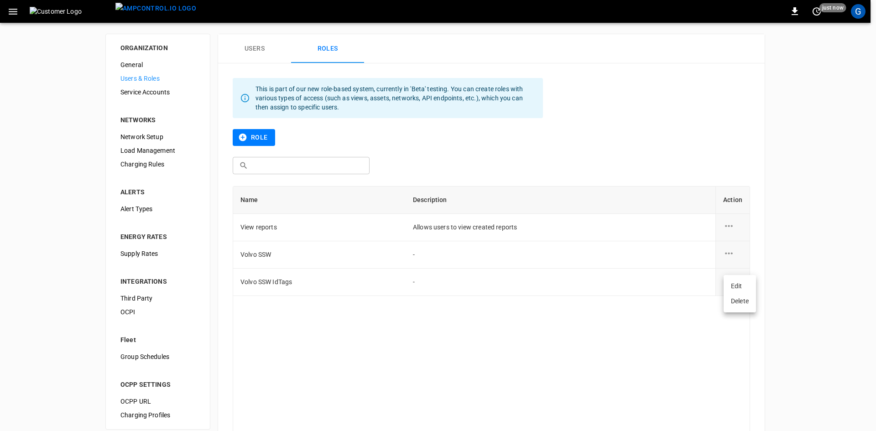
click at [737, 287] on li "Edit" at bounding box center [740, 286] width 32 height 15
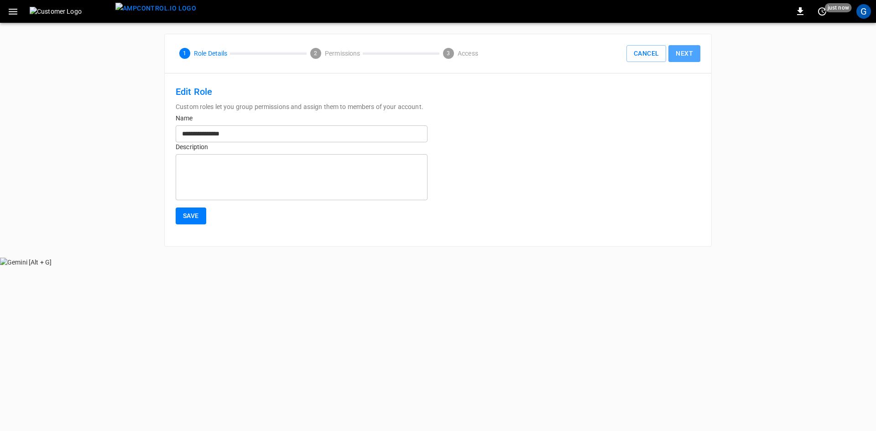
click at [685, 58] on button "Next" at bounding box center [684, 53] width 32 height 17
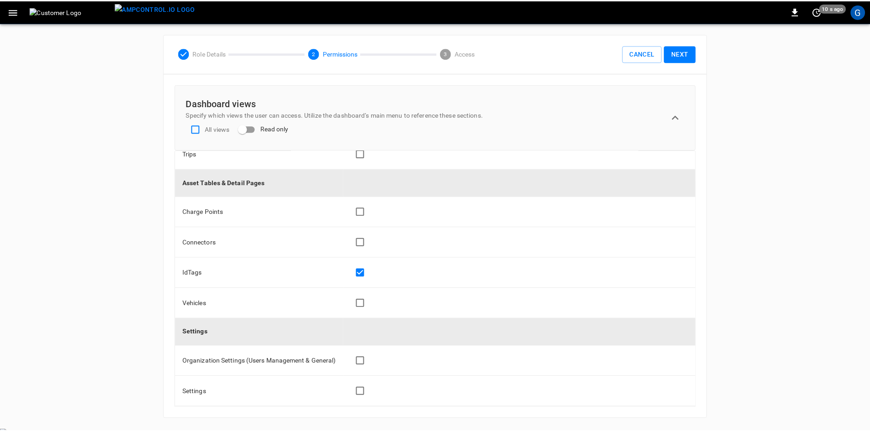
scroll to position [391, 0]
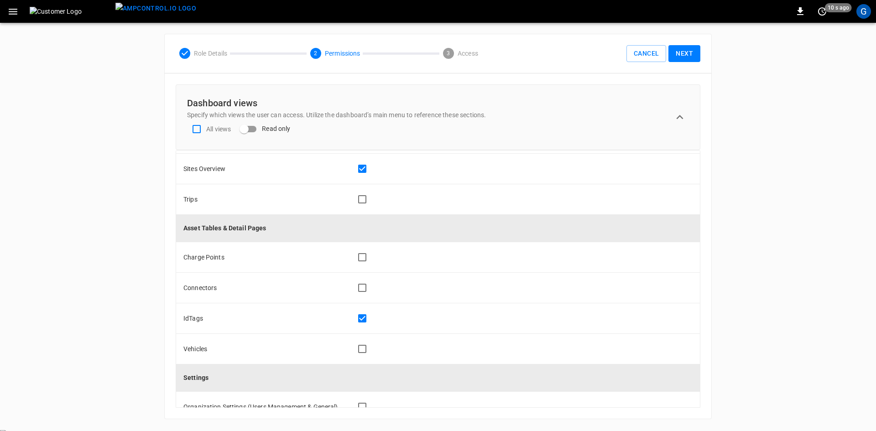
click at [682, 52] on button "Next" at bounding box center [684, 53] width 32 height 17
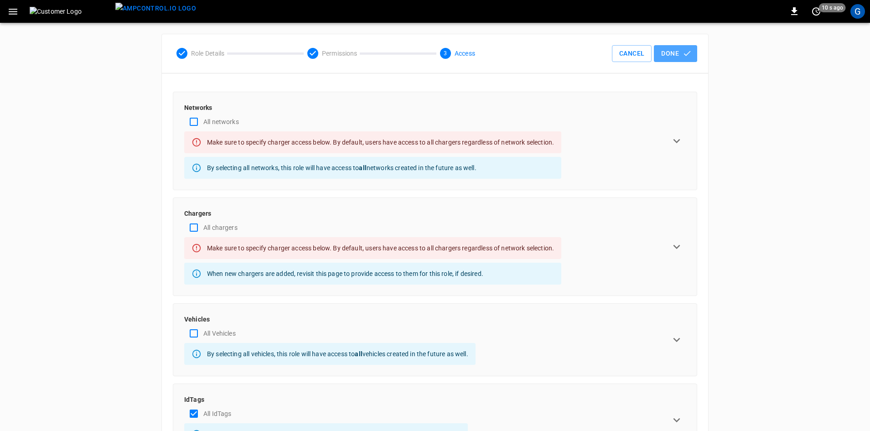
click at [682, 52] on button "Done" at bounding box center [675, 53] width 43 height 17
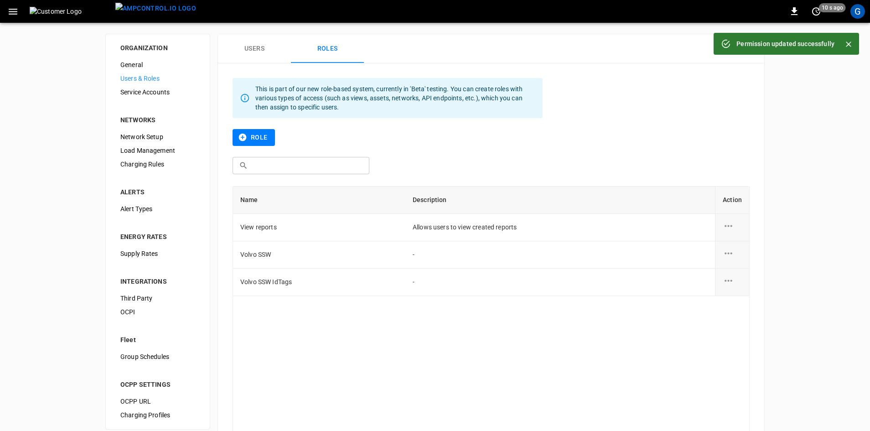
click at [141, 77] on span "Users & Roles" at bounding box center [157, 79] width 75 height 10
click at [249, 46] on button "Users" at bounding box center [254, 48] width 73 height 29
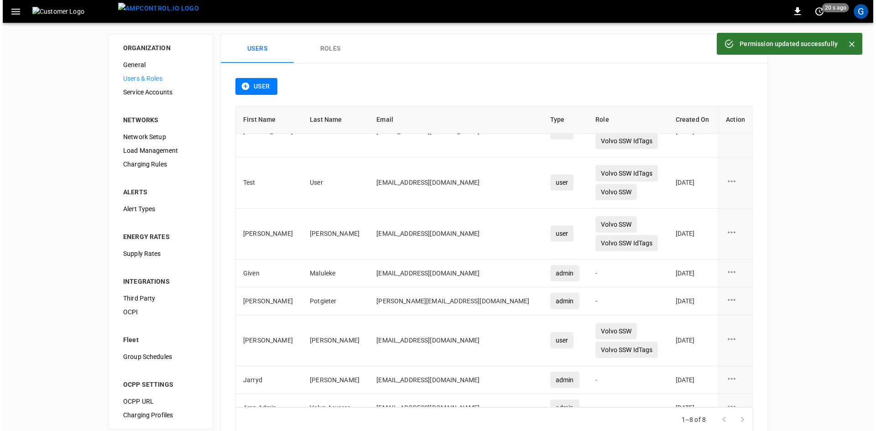
scroll to position [42, 0]
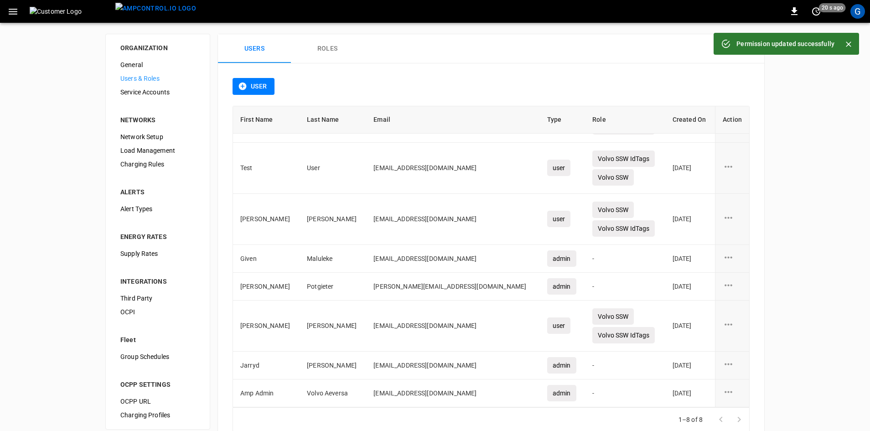
click at [723, 325] on icon "user action options" at bounding box center [728, 324] width 11 height 11
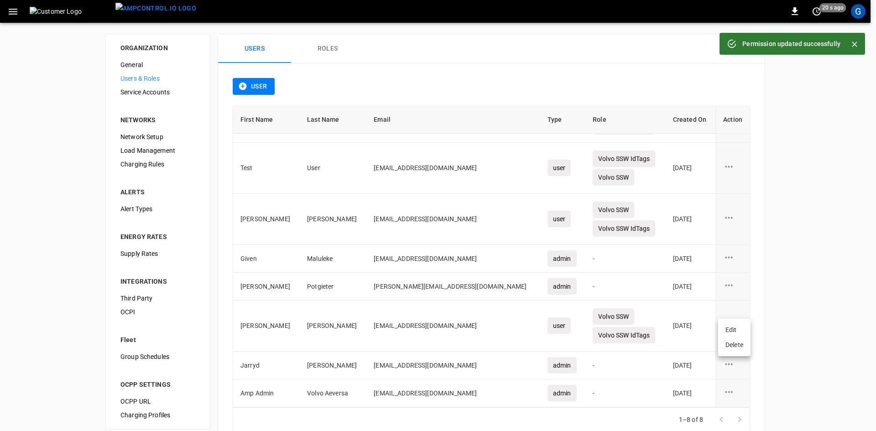
click at [731, 331] on li "Edit" at bounding box center [734, 330] width 32 height 15
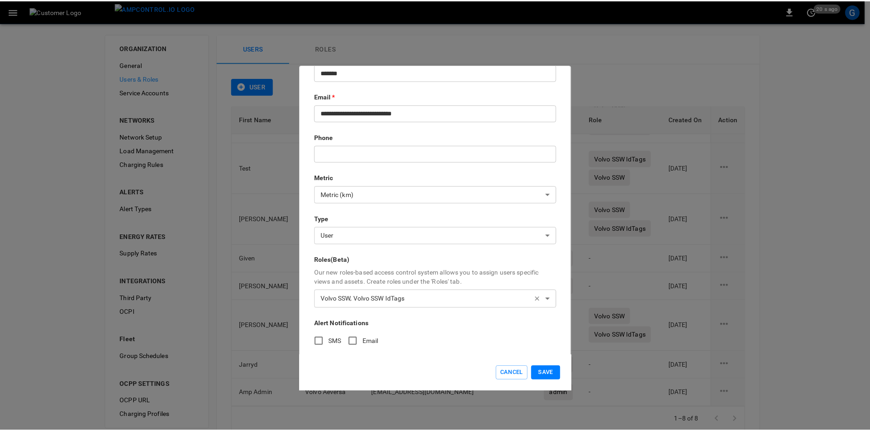
scroll to position [100, 0]
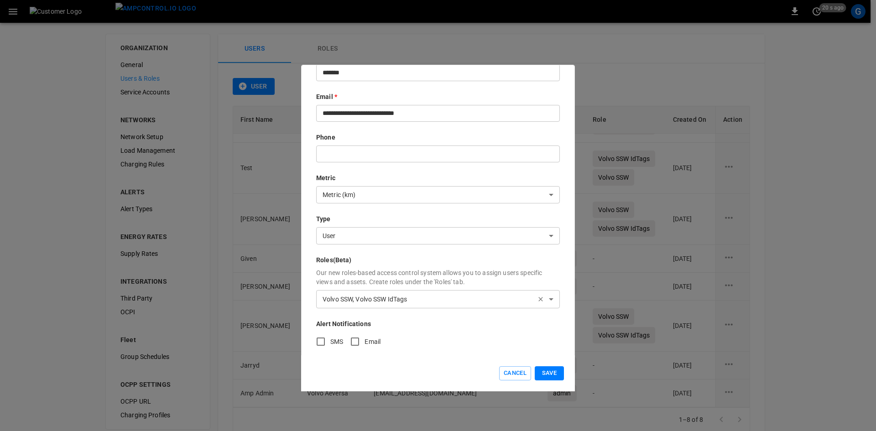
click at [447, 293] on body "0 20 s ago G ORGANIZATION General Users & Roles Service Accounts NETWORKS Netwo…" at bounding box center [438, 233] width 876 height 467
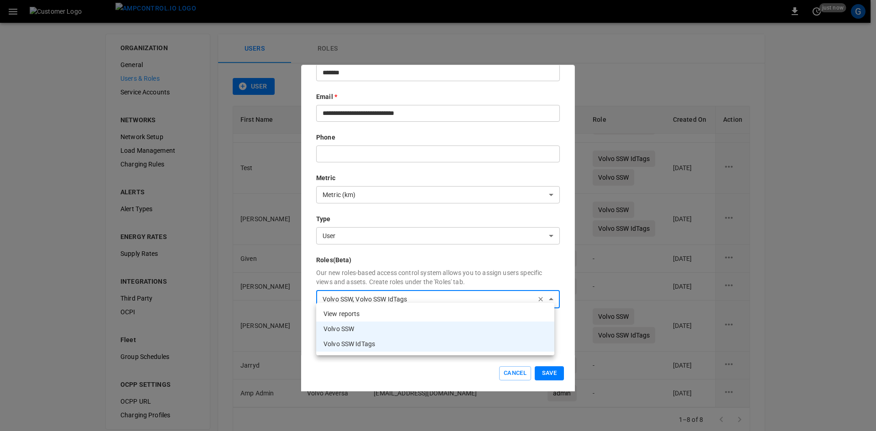
click at [359, 314] on li "View reports" at bounding box center [435, 314] width 238 height 15
type input "**********"
click at [548, 375] on div at bounding box center [438, 215] width 876 height 431
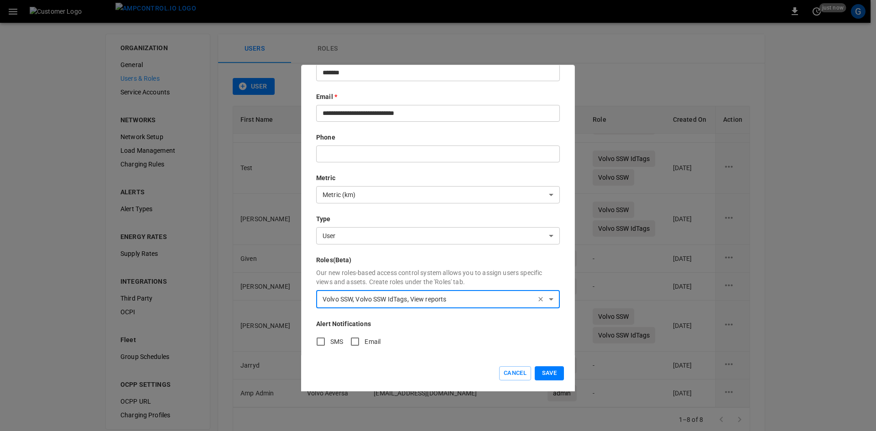
click at [552, 375] on button "Save" at bounding box center [549, 373] width 29 height 14
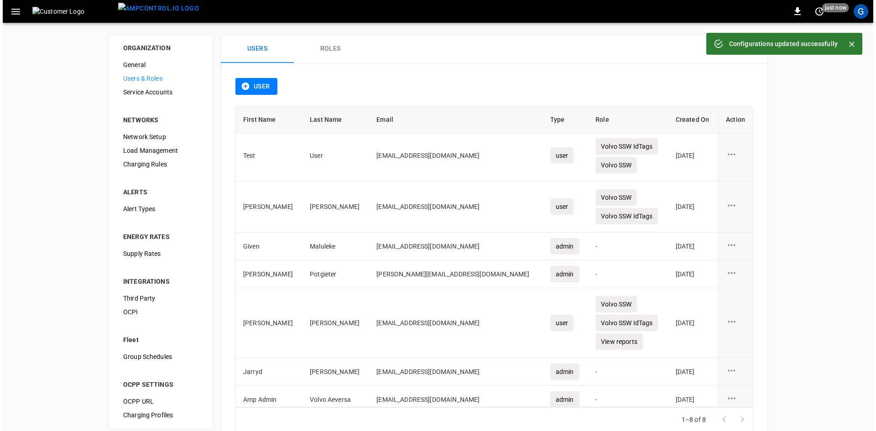
scroll to position [61, 0]
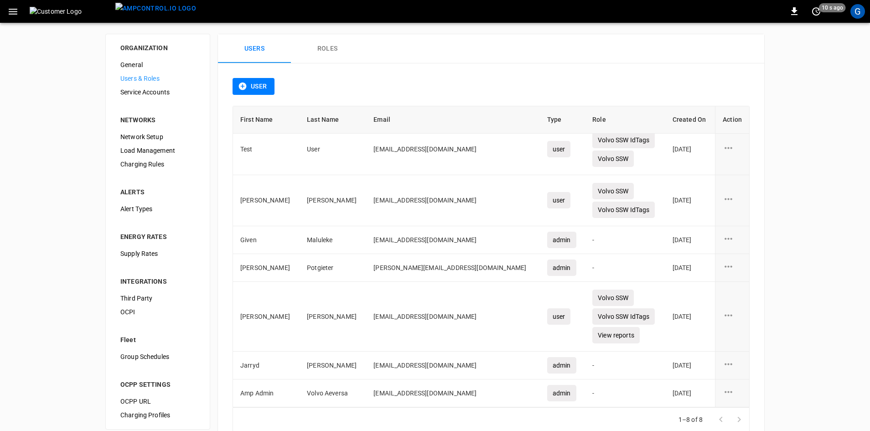
click at [723, 201] on icon "user action options" at bounding box center [728, 198] width 11 height 11
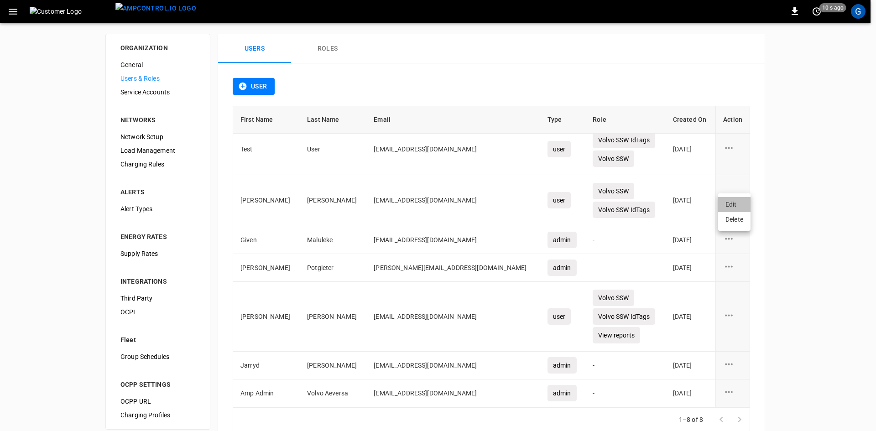
click at [729, 201] on li "Edit" at bounding box center [734, 204] width 32 height 15
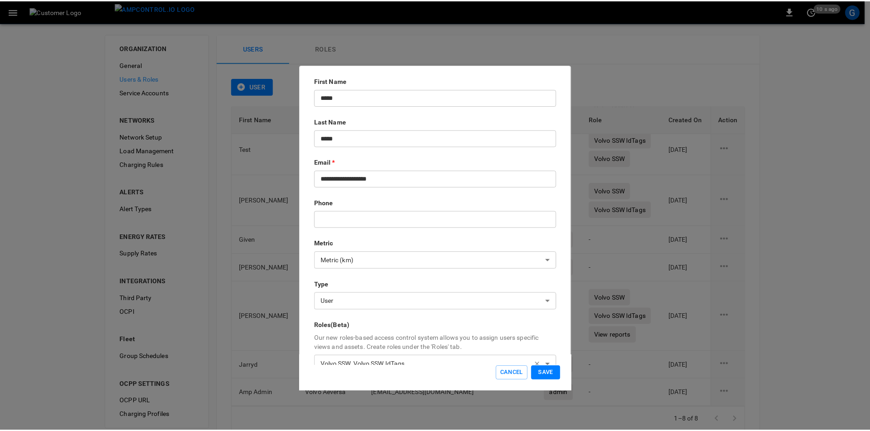
scroll to position [46, 0]
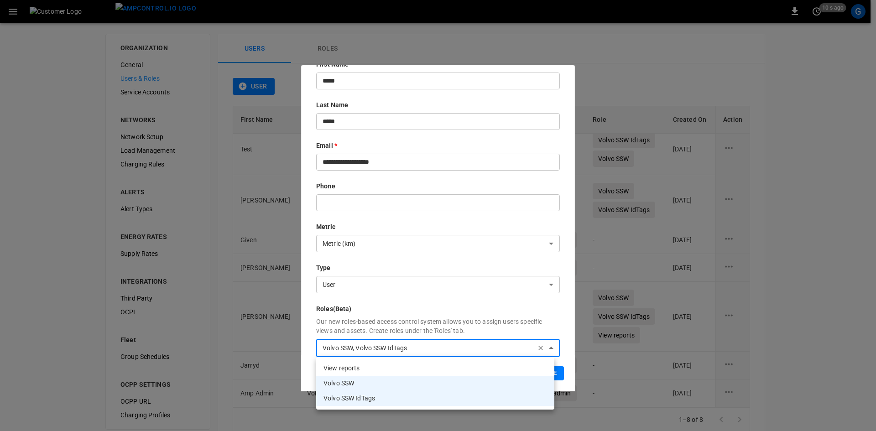
click at [432, 349] on body "0 10 s ago G ORGANIZATION General Users & Roles Service Accounts NETWORKS Netwo…" at bounding box center [438, 233] width 876 height 467
click at [355, 369] on li "View reports" at bounding box center [435, 368] width 238 height 15
type input "**********"
click at [560, 376] on div at bounding box center [438, 215] width 876 height 431
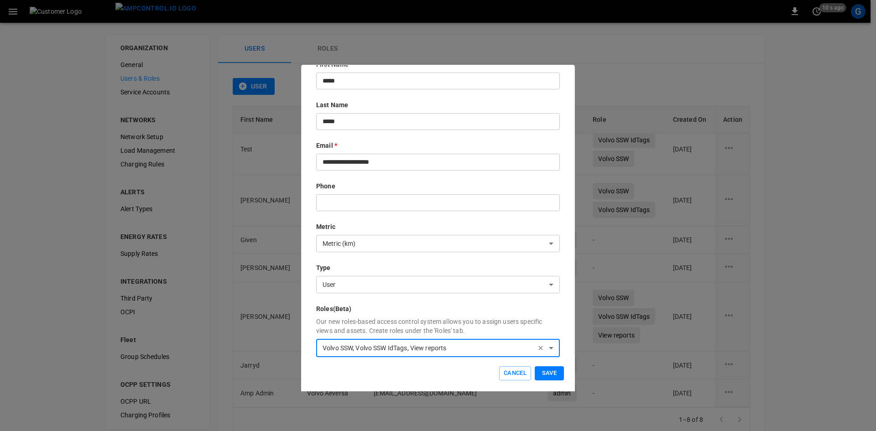
click at [555, 376] on button "Save" at bounding box center [549, 373] width 29 height 14
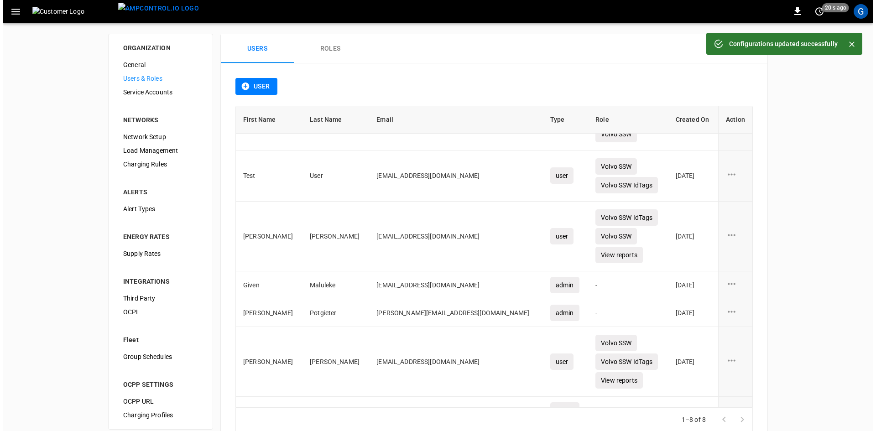
scroll to position [0, 0]
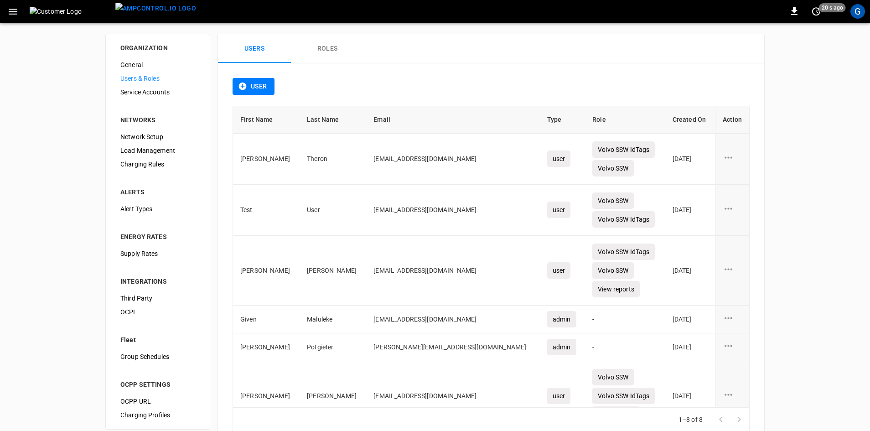
click at [724, 156] on icon "user action options" at bounding box center [728, 157] width 11 height 11
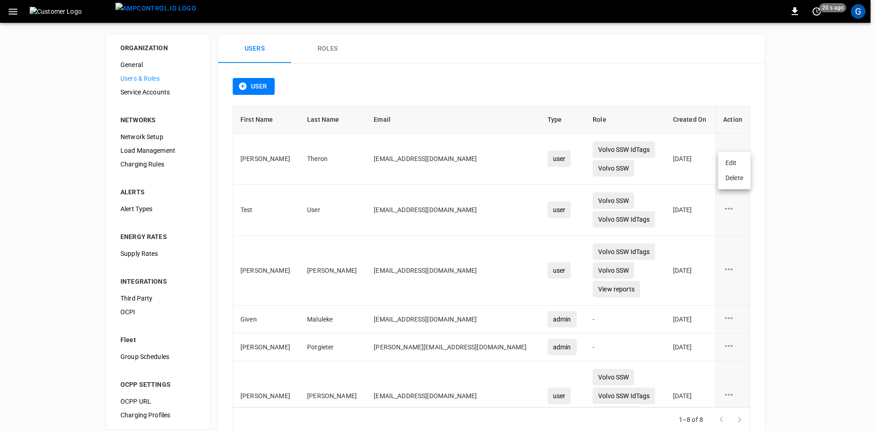
click at [733, 159] on li "Edit" at bounding box center [734, 163] width 32 height 15
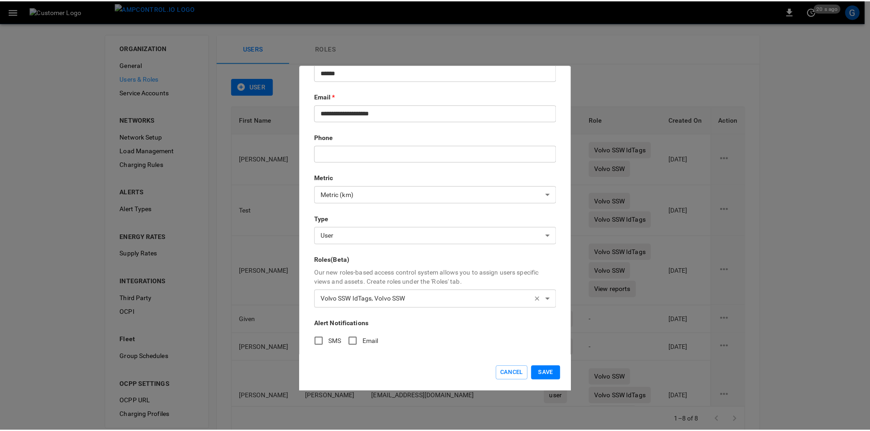
scroll to position [100, 0]
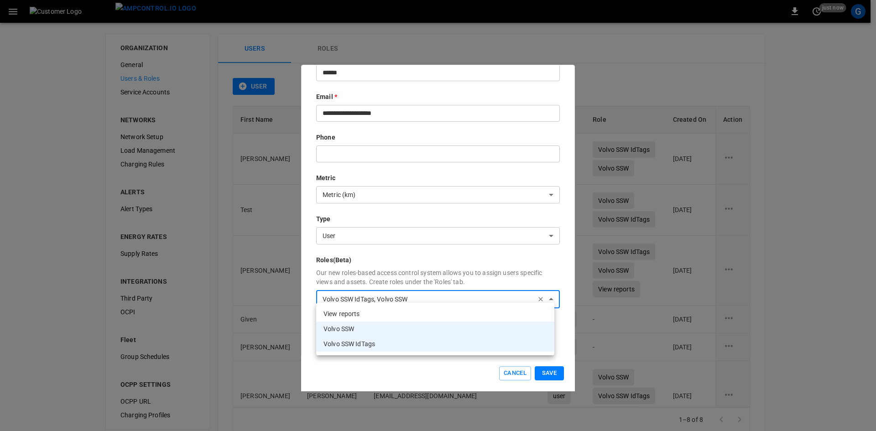
click at [481, 294] on body "0 just now G ORGANIZATION General Users & Roles Service Accounts NETWORKS Netwo…" at bounding box center [438, 233] width 876 height 467
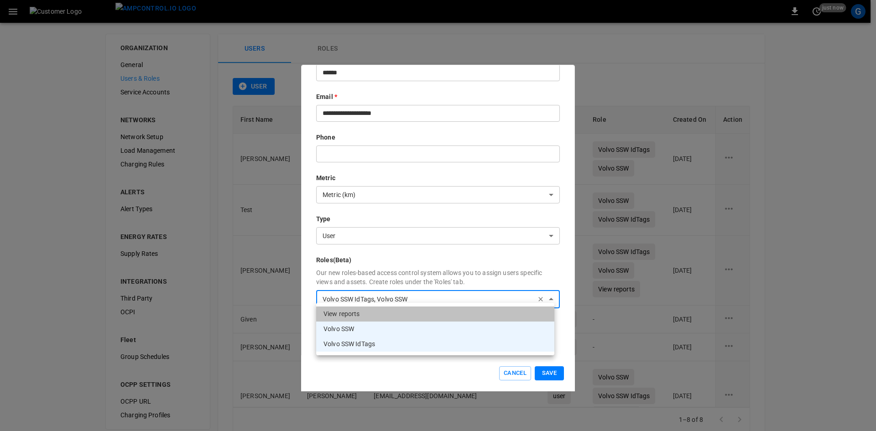
click at [343, 316] on li "View reports" at bounding box center [435, 314] width 238 height 15
type input "**********"
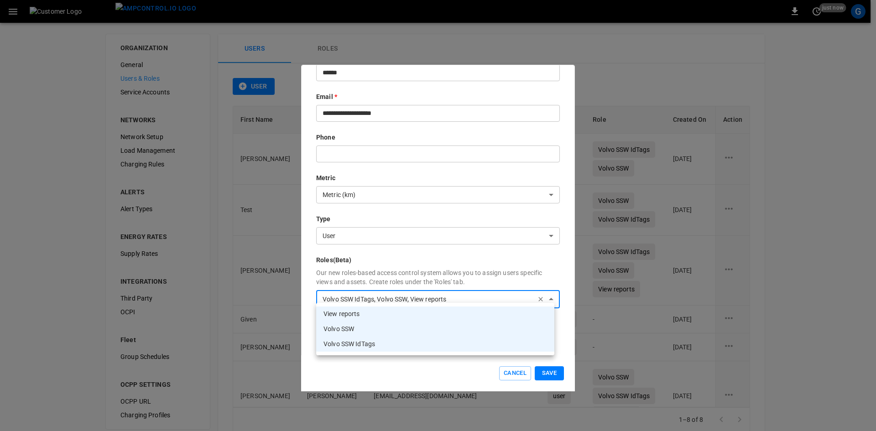
click at [551, 376] on div at bounding box center [438, 215] width 876 height 431
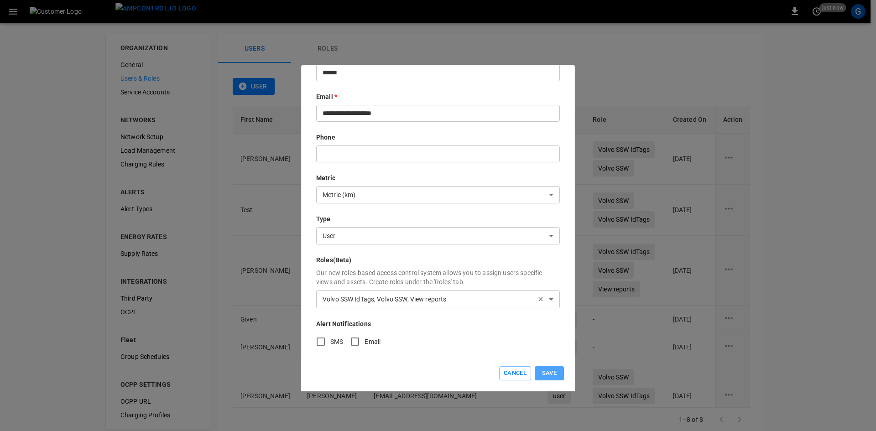
click at [551, 376] on button "Save" at bounding box center [549, 373] width 29 height 14
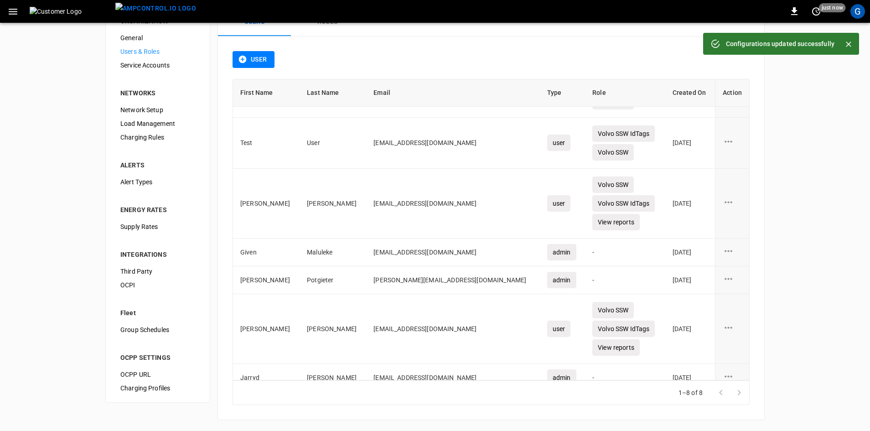
scroll to position [0, 0]
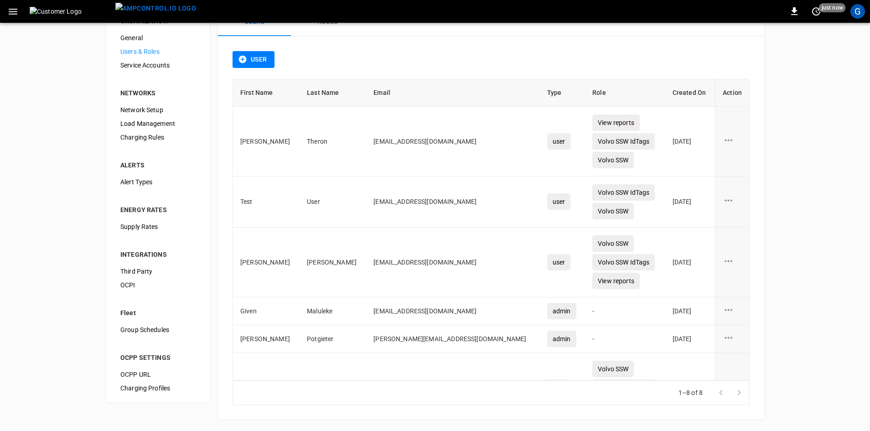
click at [139, 53] on span "Users & Roles" at bounding box center [157, 52] width 75 height 10
click at [240, 60] on icon "button" at bounding box center [243, 60] width 8 height 8
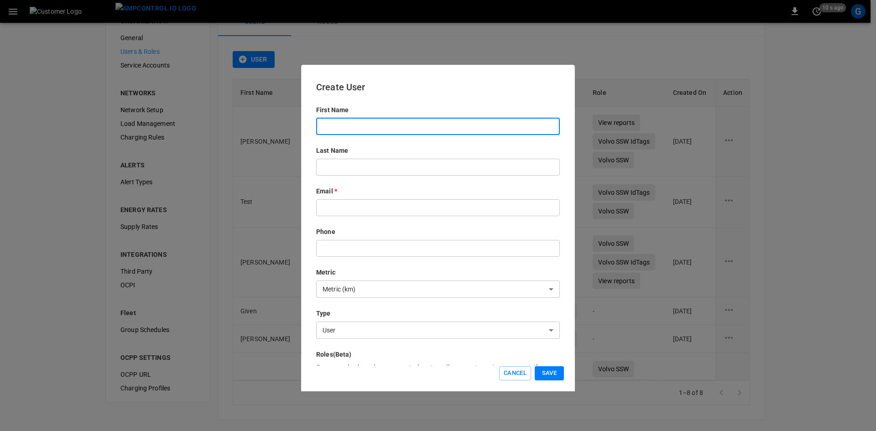
click at [330, 127] on input "text" at bounding box center [438, 126] width 244 height 17
type input "*****"
click at [342, 170] on input "text" at bounding box center [438, 167] width 244 height 17
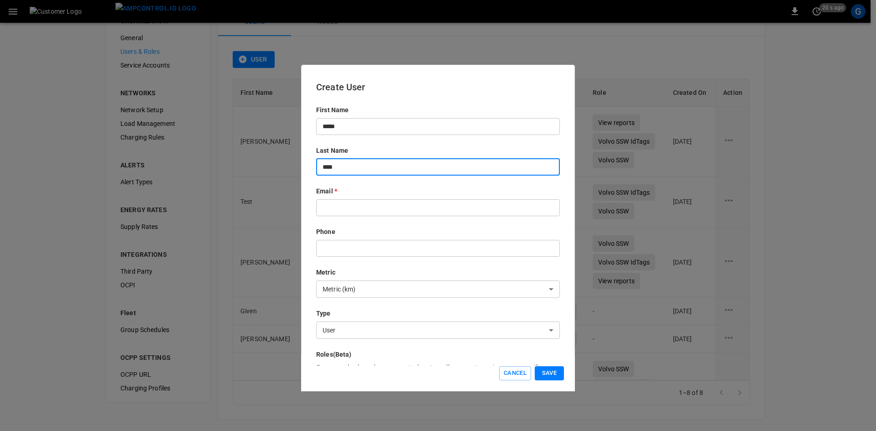
type input "****"
click at [348, 200] on input "text" at bounding box center [438, 207] width 244 height 17
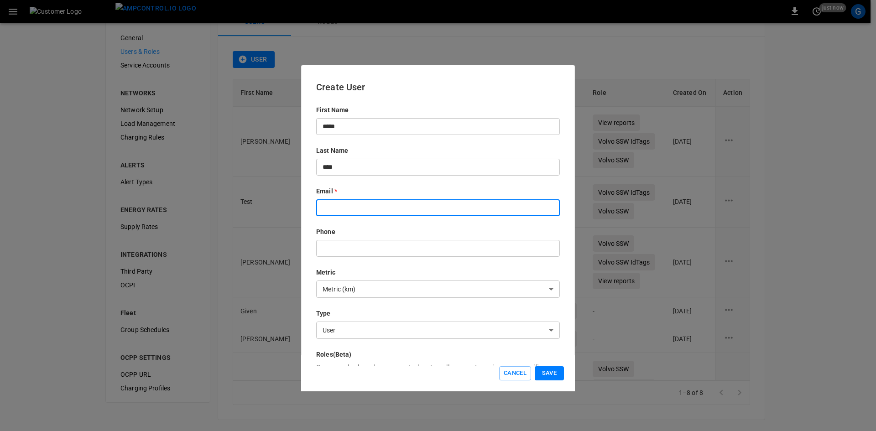
type input "**********"
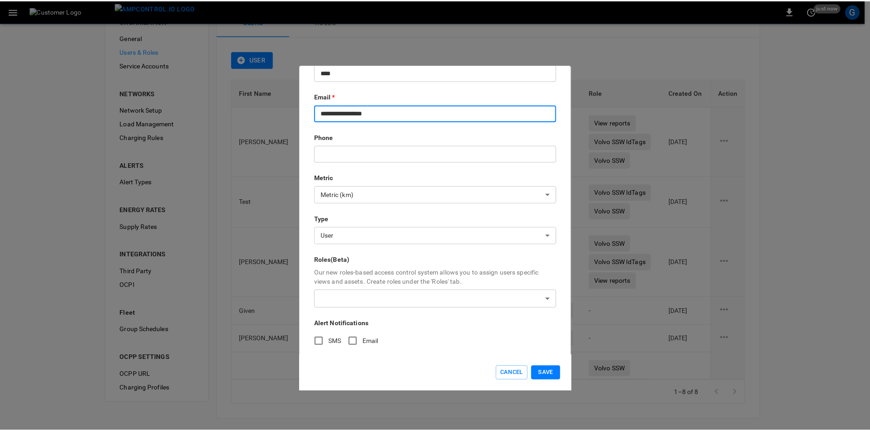
scroll to position [100, 0]
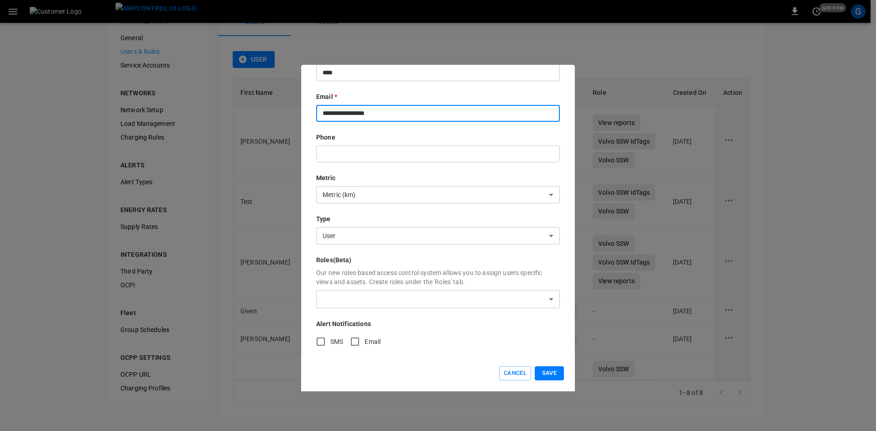
click at [334, 287] on body "0 just now G ORGANIZATION General Users & Roles Service Accounts NETWORKS Netwo…" at bounding box center [438, 206] width 876 height 467
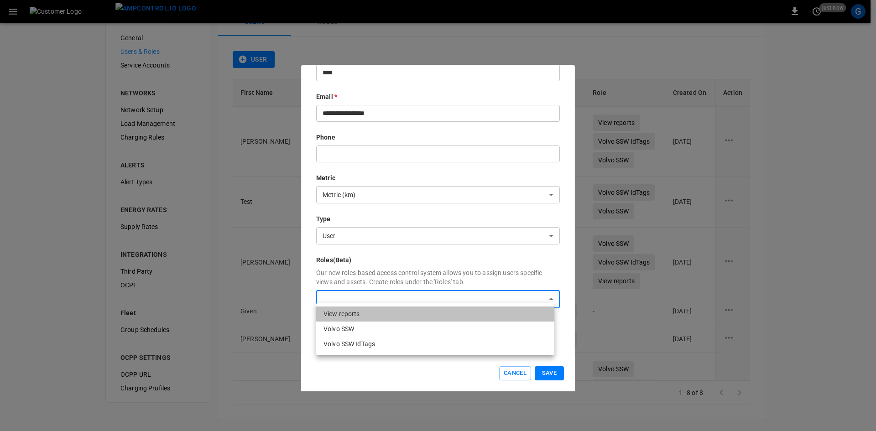
click at [341, 311] on li "View reports" at bounding box center [435, 314] width 238 height 15
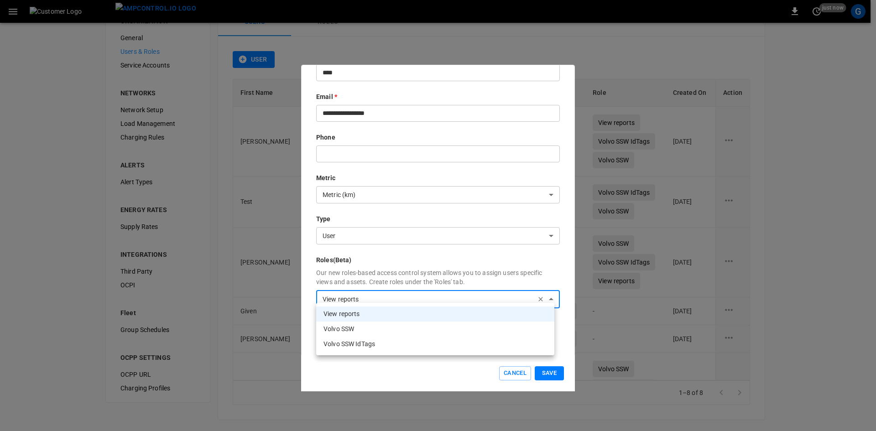
click at [368, 287] on div at bounding box center [438, 215] width 876 height 431
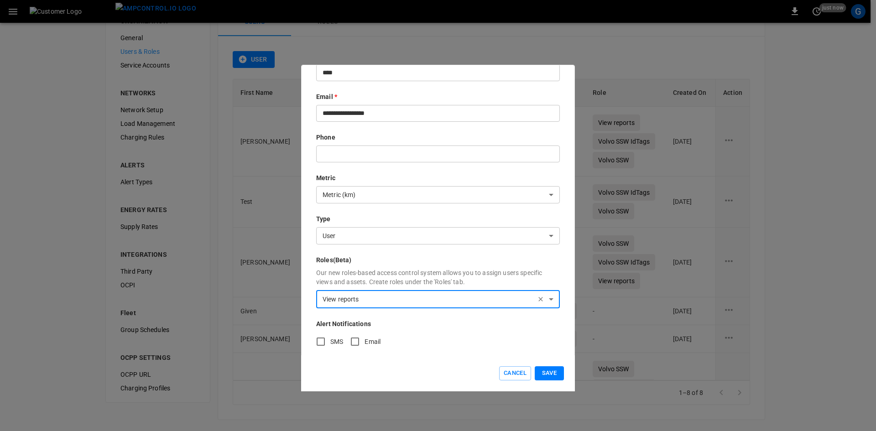
click at [367, 296] on body "0 just now G ORGANIZATION General Users & Roles Service Accounts NETWORKS Netwo…" at bounding box center [438, 206] width 876 height 467
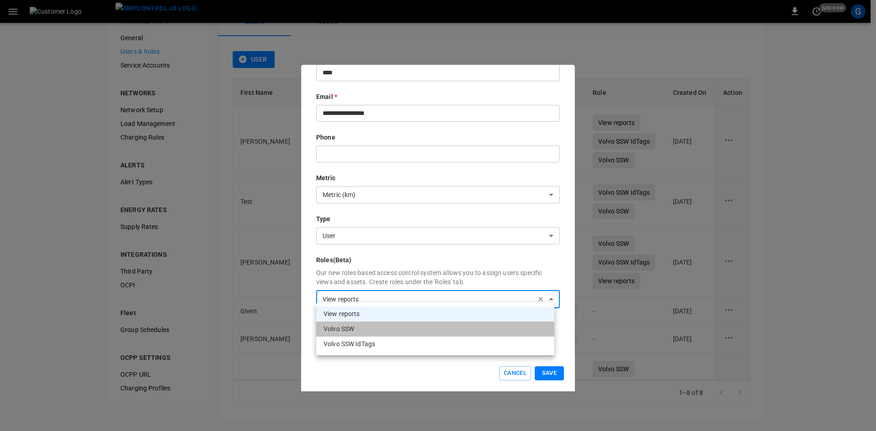
click at [347, 329] on li "Volvo SSW" at bounding box center [435, 329] width 238 height 15
click at [407, 290] on div at bounding box center [438, 215] width 876 height 431
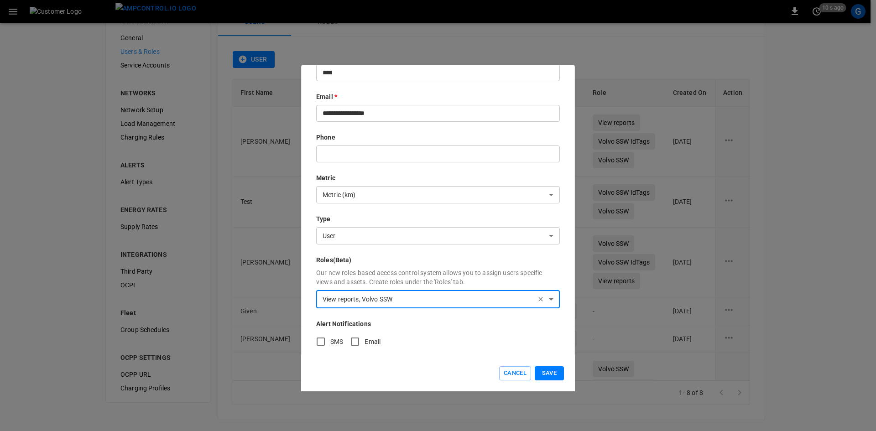
click at [424, 291] on body "0 10 s ago G ORGANIZATION General Users & Roles Service Accounts NETWORKS Netwo…" at bounding box center [438, 206] width 876 height 467
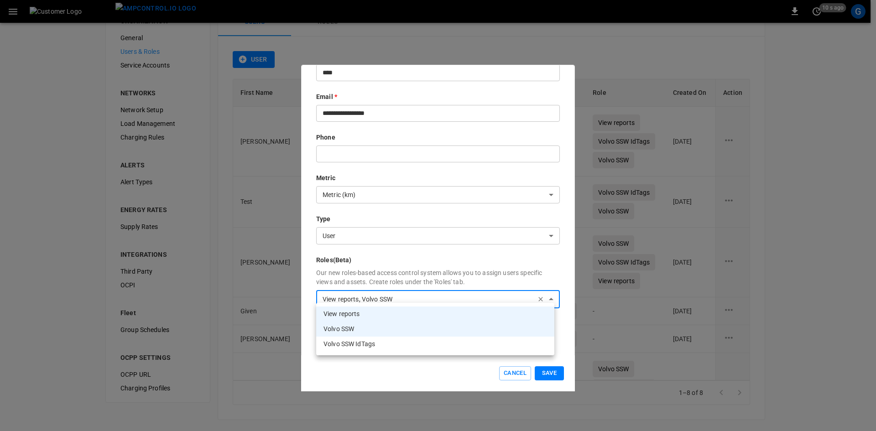
click at [359, 344] on li "Volvo SSW IdTags" at bounding box center [435, 344] width 238 height 15
type input "**********"
click at [408, 245] on div at bounding box center [438, 215] width 876 height 431
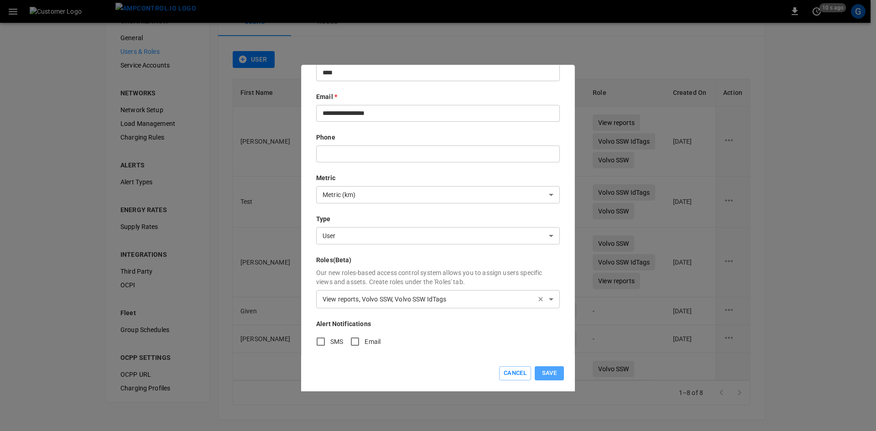
click at [554, 374] on button "Save" at bounding box center [549, 373] width 29 height 14
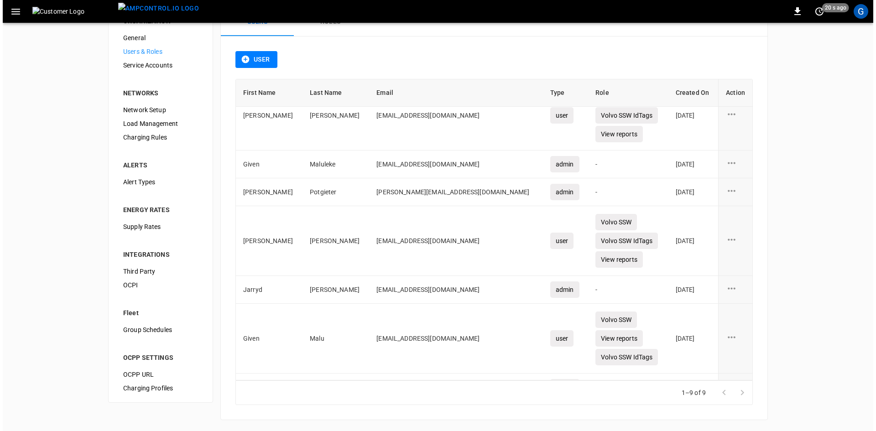
scroll to position [168, 0]
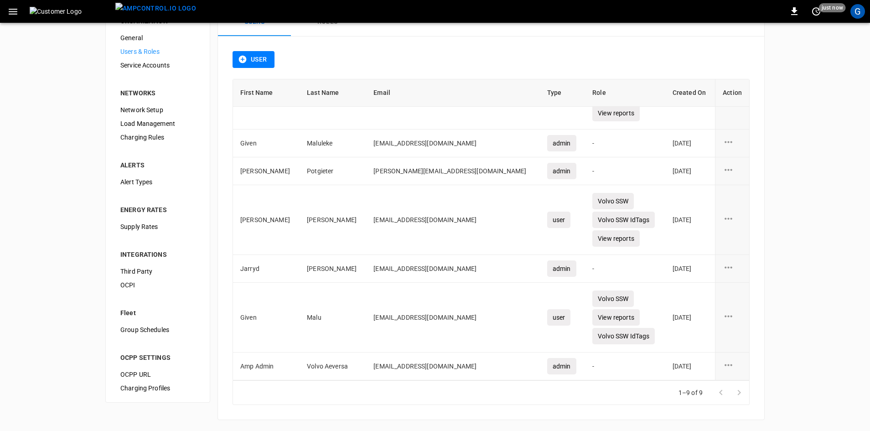
click at [860, 14] on div "G" at bounding box center [858, 11] width 15 height 15
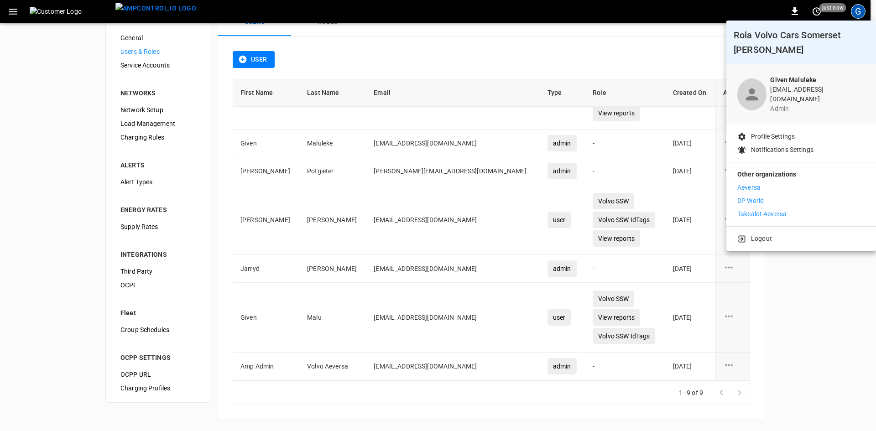
click at [753, 234] on p "Logout" at bounding box center [761, 239] width 21 height 10
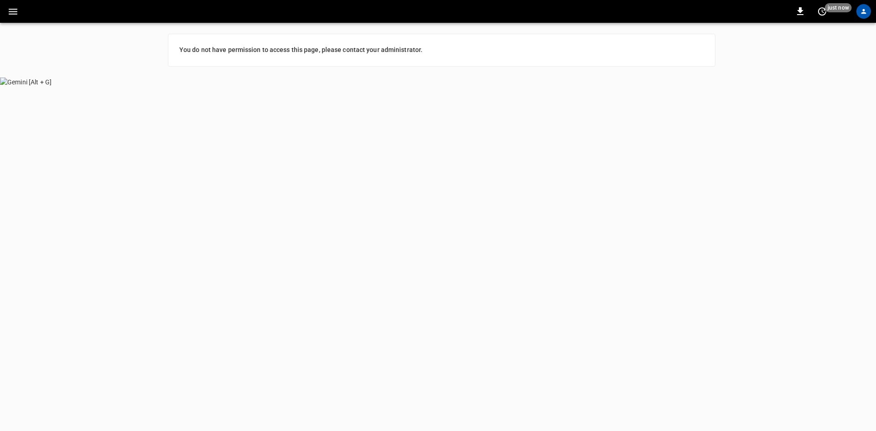
scroll to position [0, 0]
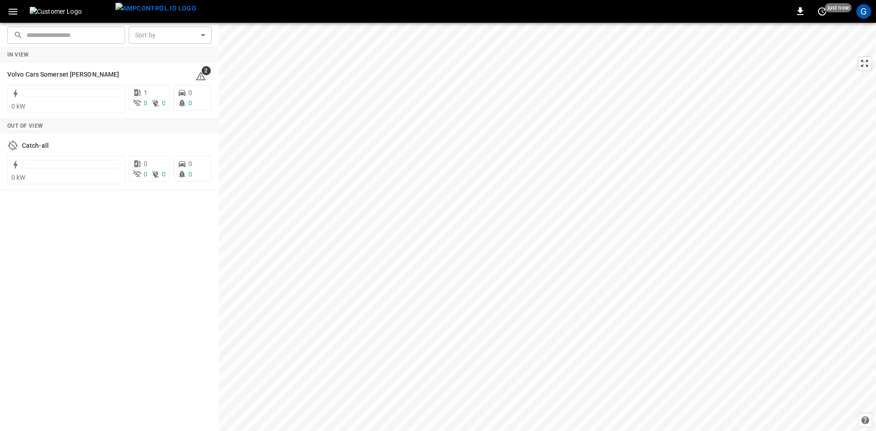
click at [864, 17] on div "G" at bounding box center [863, 11] width 15 height 15
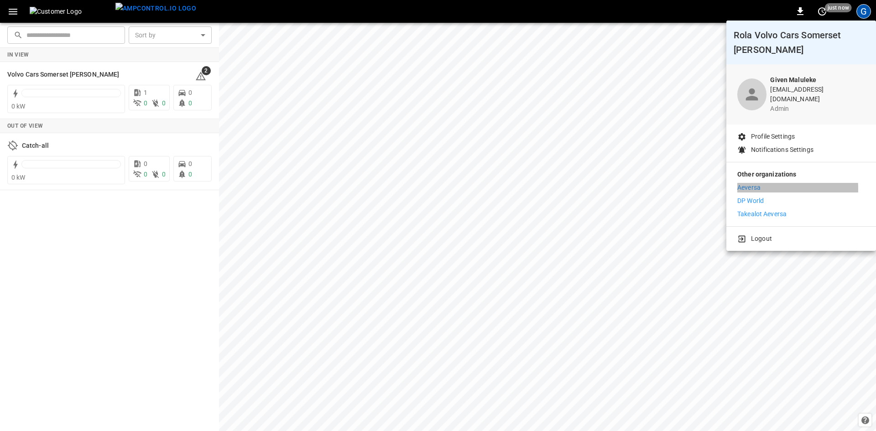
click at [747, 183] on p "Aeversa" at bounding box center [748, 188] width 23 height 10
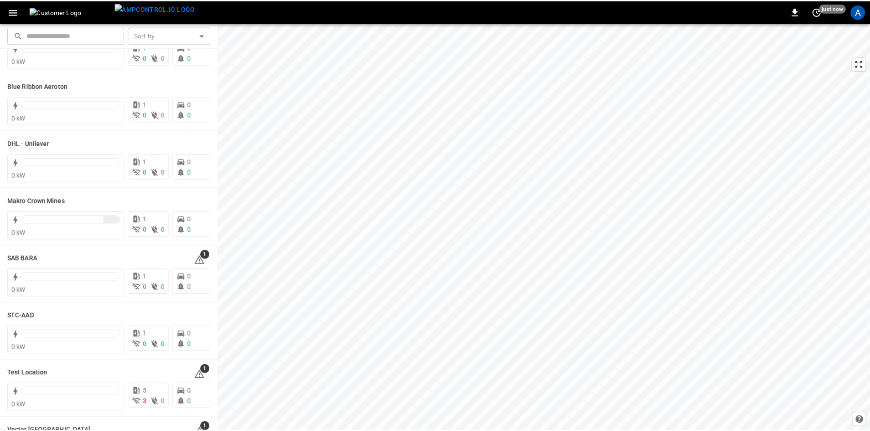
scroll to position [91, 0]
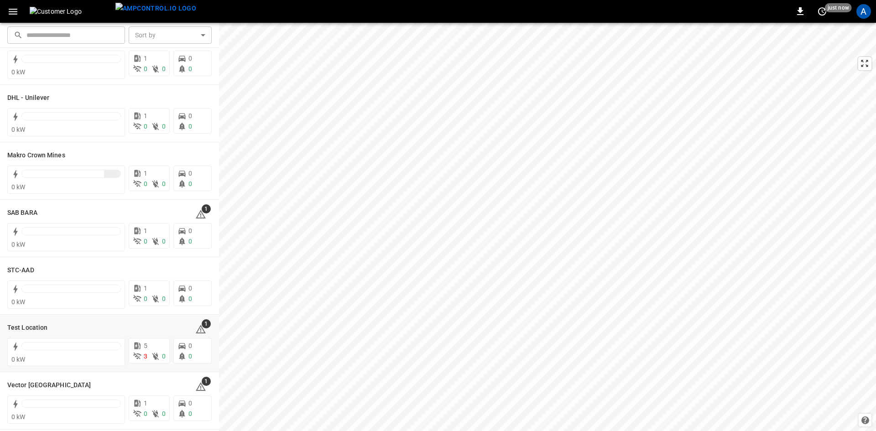
click at [25, 325] on h6 "Test Location" at bounding box center [27, 328] width 40 height 10
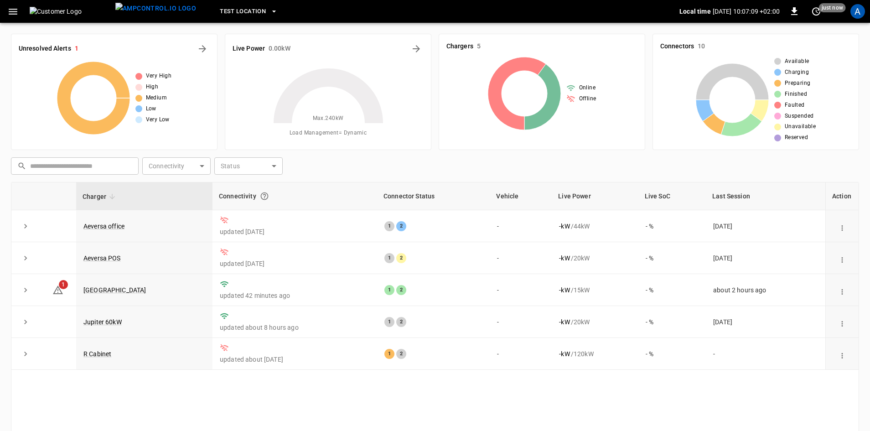
click at [110, 292] on link "[GEOGRAPHIC_DATA]" at bounding box center [114, 289] width 63 height 7
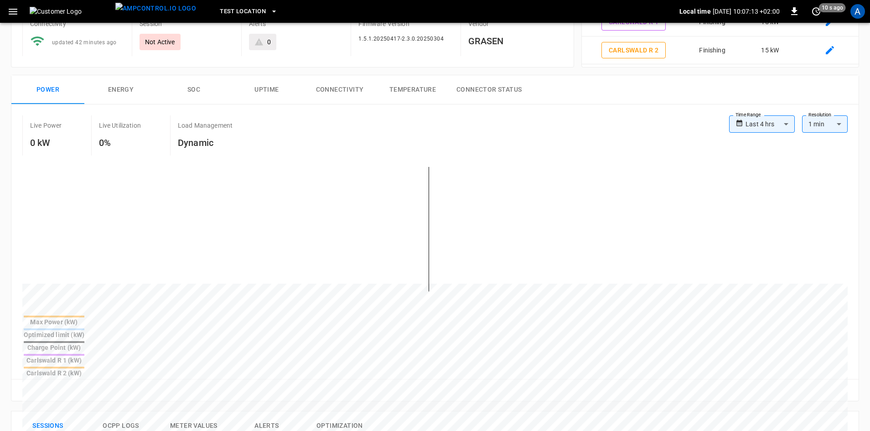
scroll to position [91, 0]
click at [331, 83] on button "Connectivity" at bounding box center [339, 88] width 73 height 29
